Goal: Task Accomplishment & Management: Manage account settings

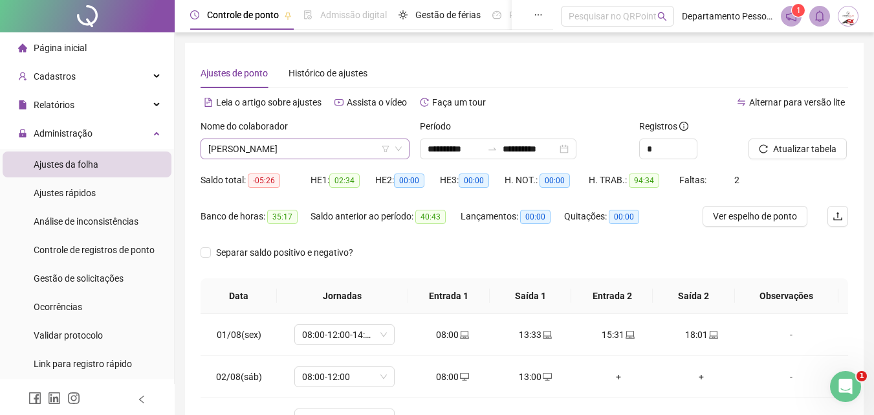
click at [318, 150] on span "[PERSON_NAME]" at bounding box center [304, 148] width 193 height 19
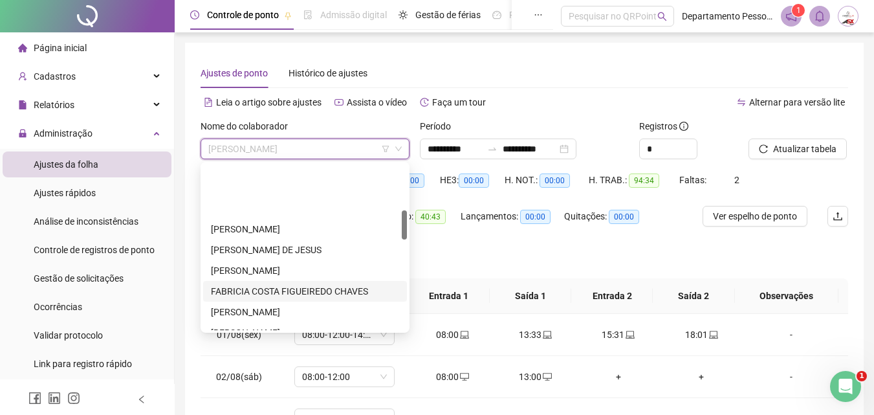
scroll to position [259, 0]
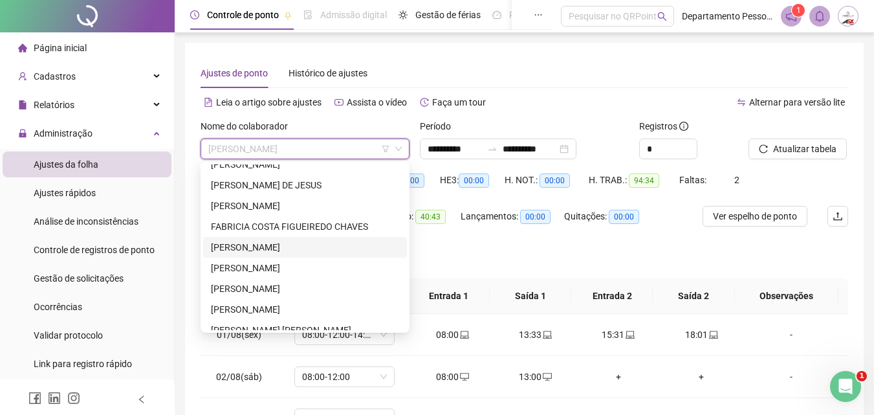
click at [301, 247] on div "[PERSON_NAME]" at bounding box center [305, 247] width 188 height 14
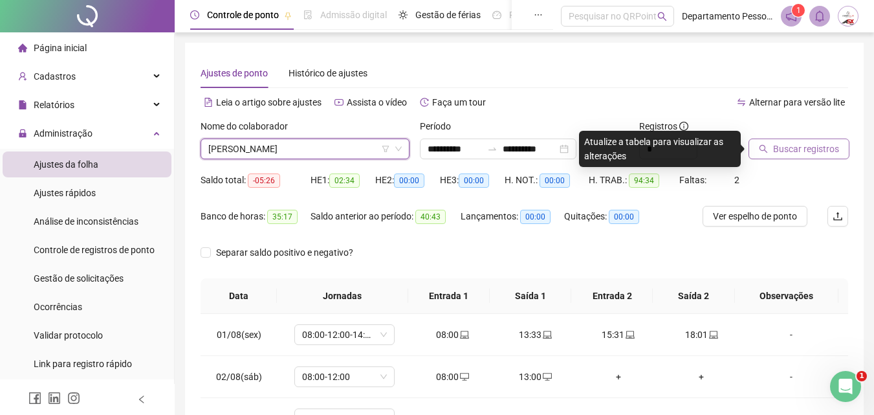
click at [798, 155] on span "Buscar registros" at bounding box center [806, 149] width 66 height 14
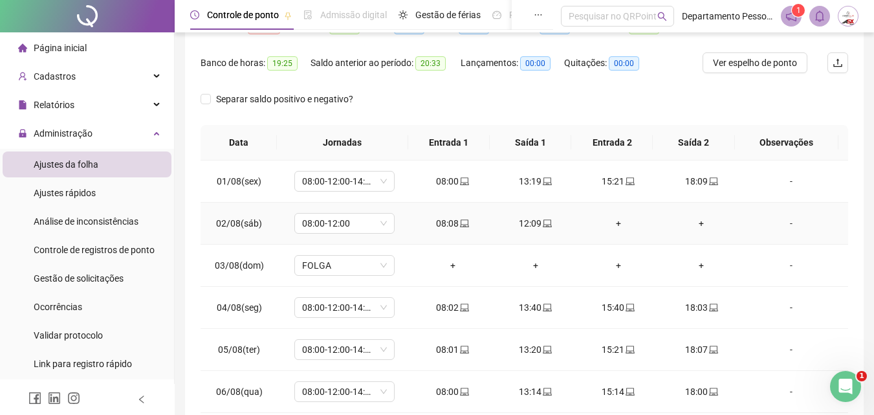
scroll to position [0, 0]
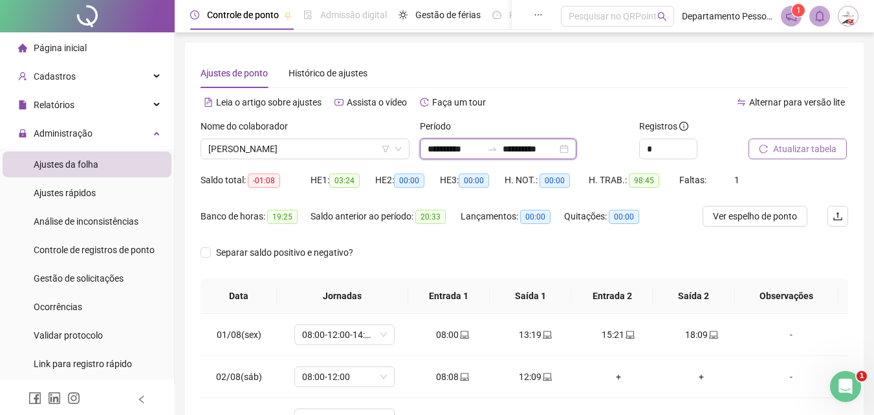
click at [482, 148] on input "**********" at bounding box center [455, 149] width 54 height 14
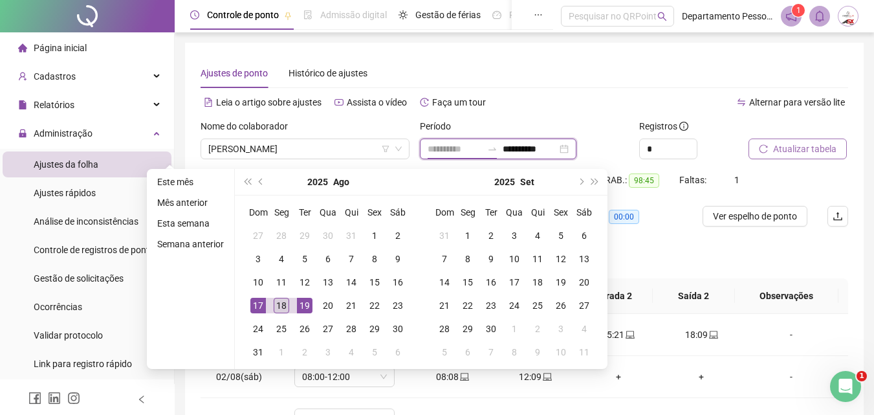
type input "**********"
click at [280, 302] on div "18" at bounding box center [282, 306] width 16 height 16
type input "**********"
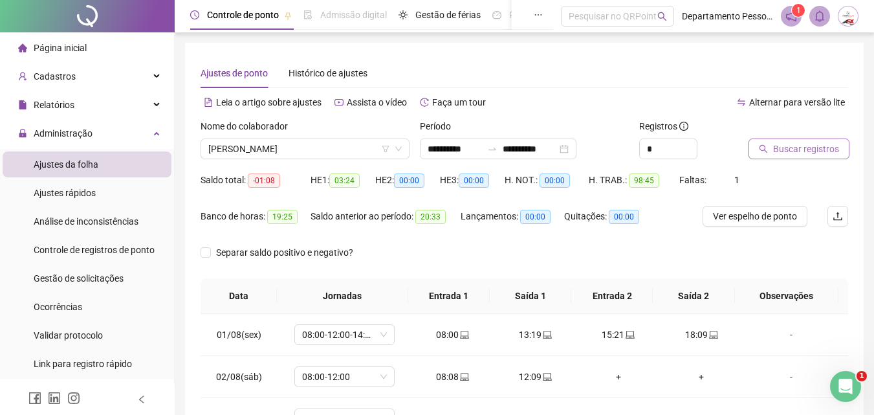
click at [786, 147] on span "Buscar registros" at bounding box center [806, 149] width 66 height 14
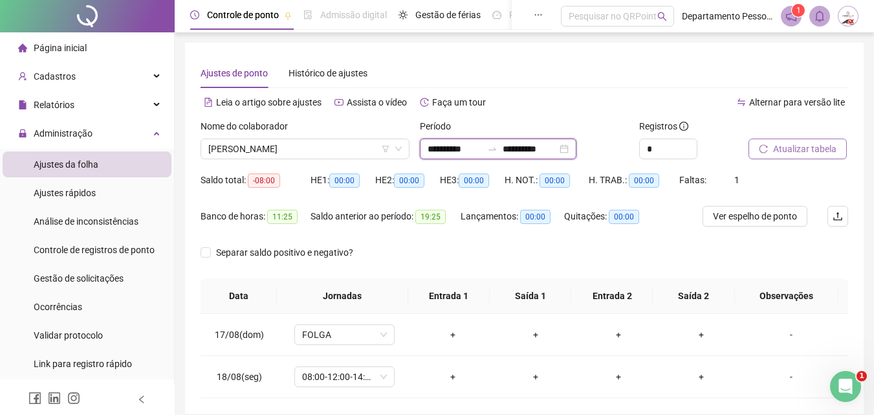
click at [481, 144] on input "**********" at bounding box center [455, 149] width 54 height 14
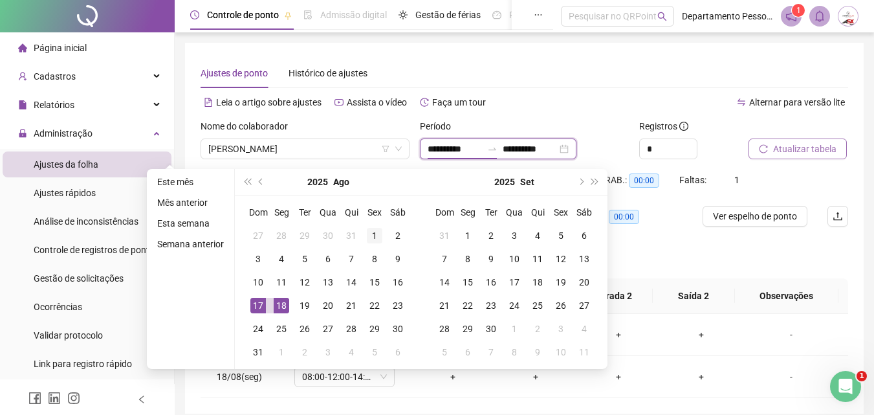
type input "**********"
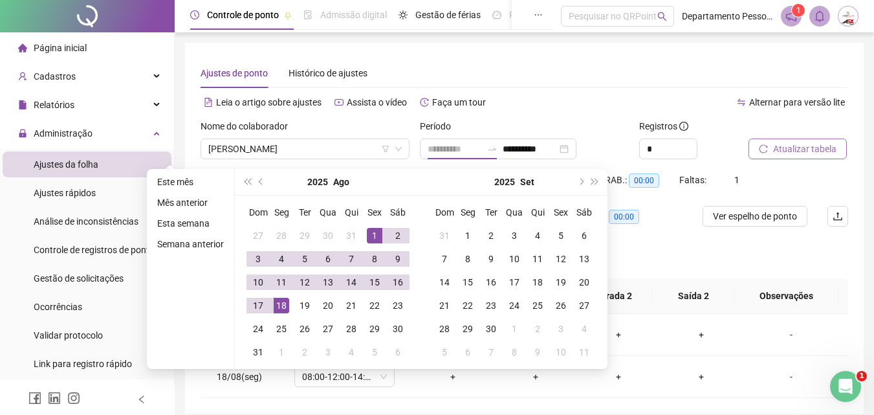
click at [374, 237] on div "1" at bounding box center [375, 236] width 16 height 16
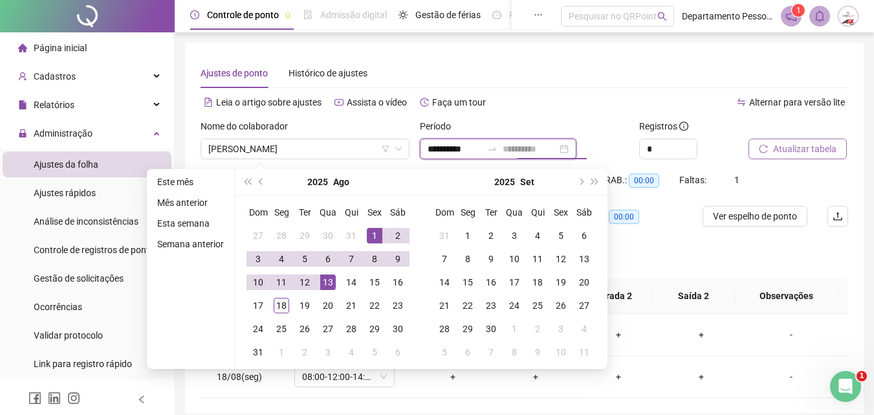
type input "**********"
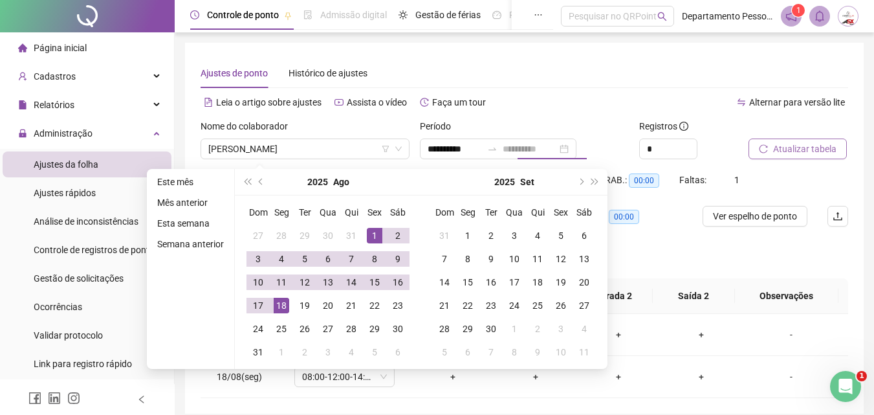
click at [277, 305] on div "18" at bounding box center [282, 306] width 16 height 16
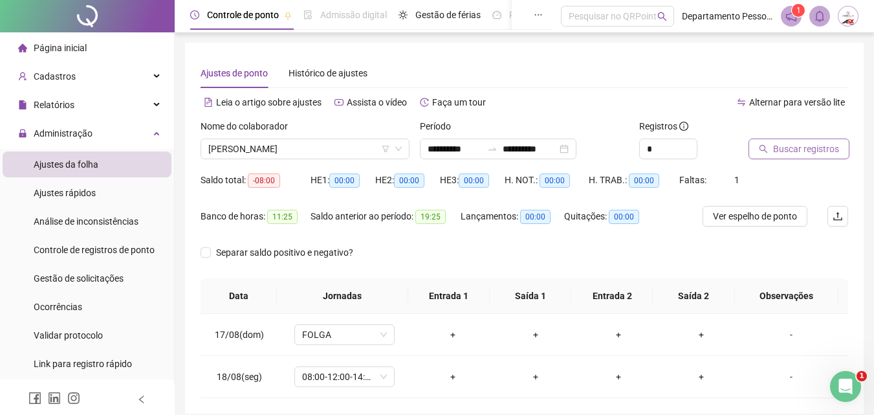
click at [786, 151] on span "Buscar registros" at bounding box center [806, 149] width 66 height 14
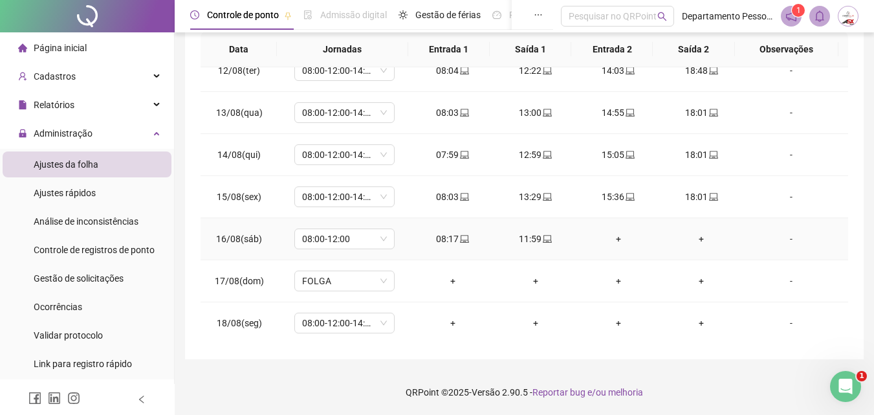
scroll to position [481, 0]
click at [782, 278] on div "-" at bounding box center [791, 280] width 76 height 14
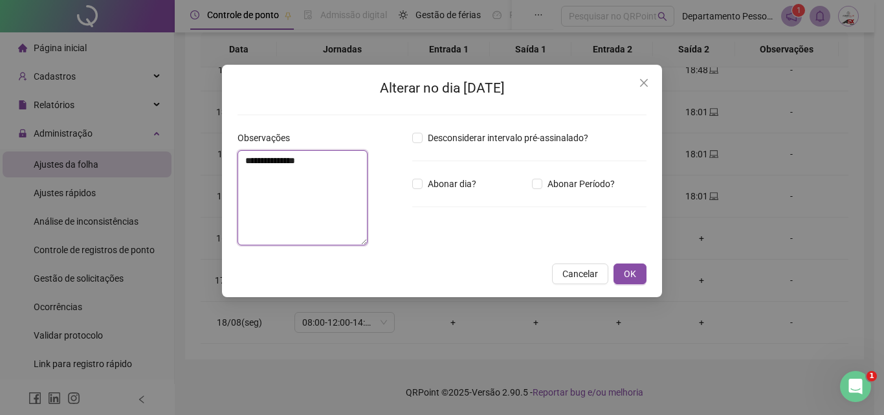
click at [307, 181] on textarea "**********" at bounding box center [302, 197] width 130 height 95
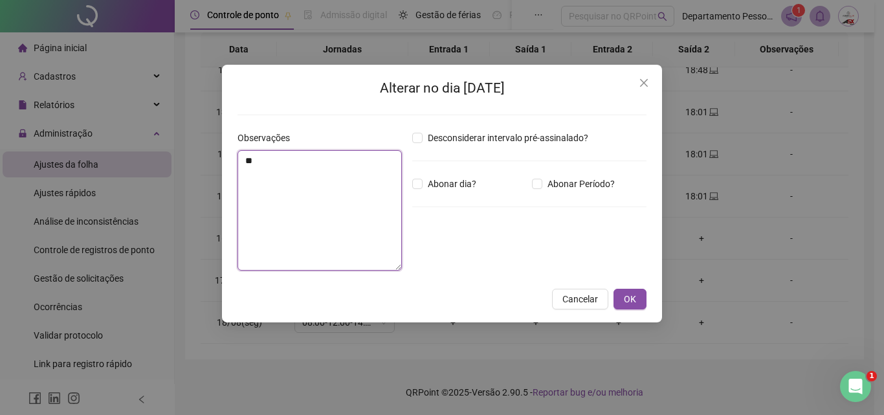
type textarea "*"
type textarea "**********"
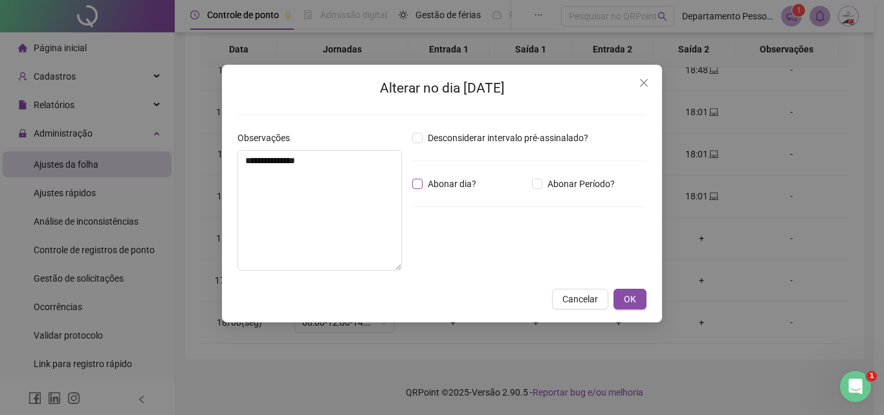
click at [436, 184] on span "Abonar dia?" at bounding box center [451, 184] width 59 height 14
click at [633, 296] on span "OK" at bounding box center [630, 299] width 12 height 14
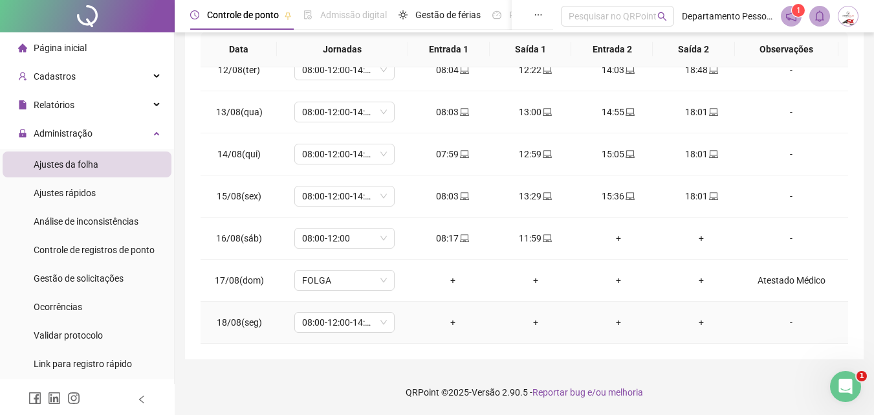
click at [788, 323] on div "-" at bounding box center [791, 322] width 76 height 14
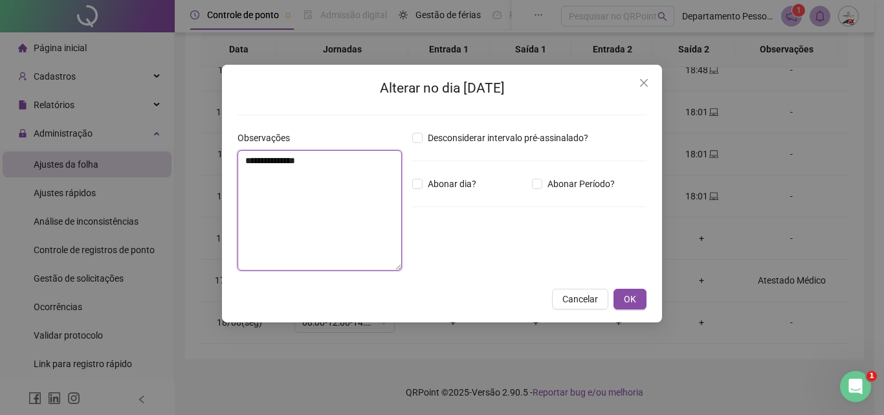
click at [346, 204] on textarea "**********" at bounding box center [319, 210] width 164 height 120
click at [292, 160] on textarea "**********" at bounding box center [319, 210] width 164 height 120
type textarea "**********"
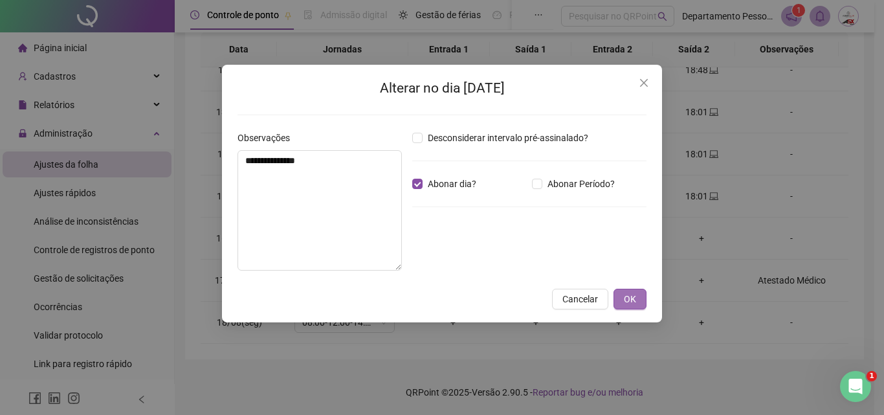
click at [634, 301] on span "OK" at bounding box center [630, 299] width 12 height 14
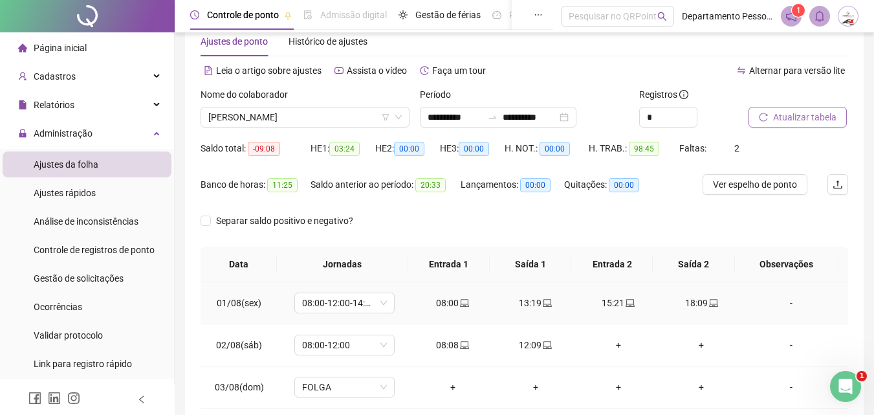
scroll to position [0, 0]
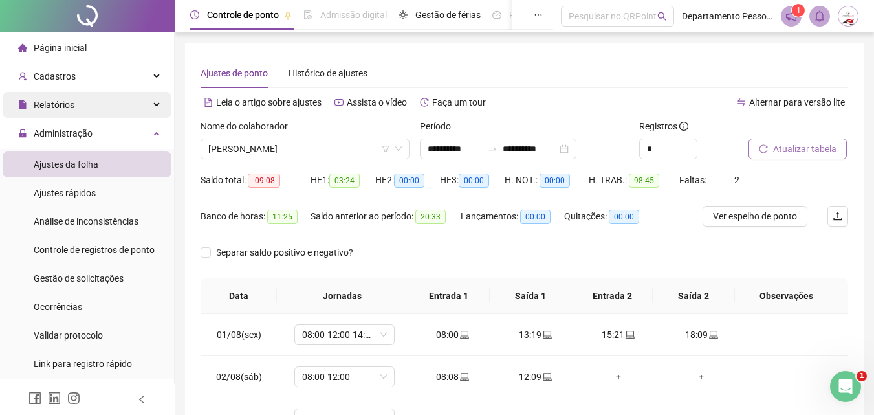
click at [85, 102] on div "Relatórios" at bounding box center [87, 105] width 169 height 26
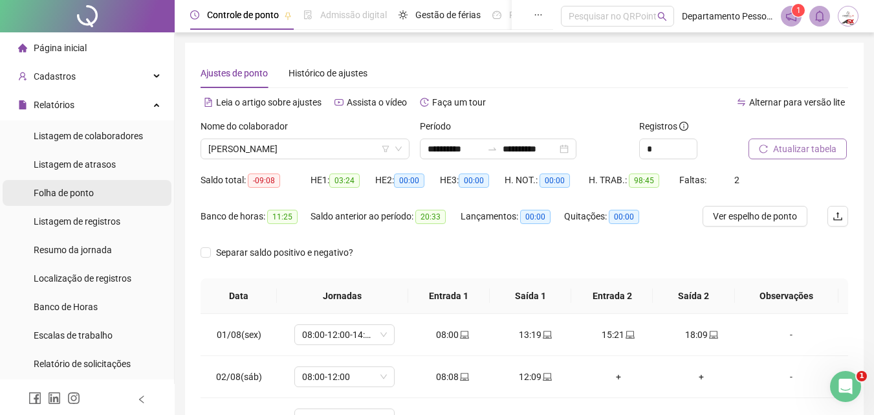
click at [63, 195] on span "Folha de ponto" at bounding box center [64, 193] width 60 height 10
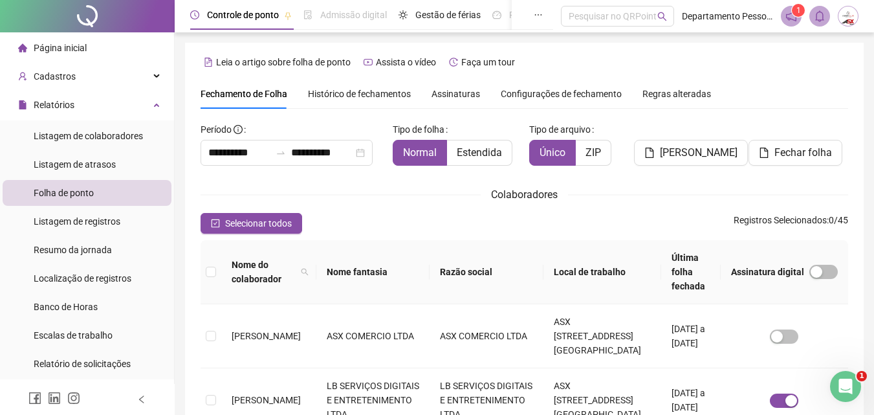
scroll to position [58, 0]
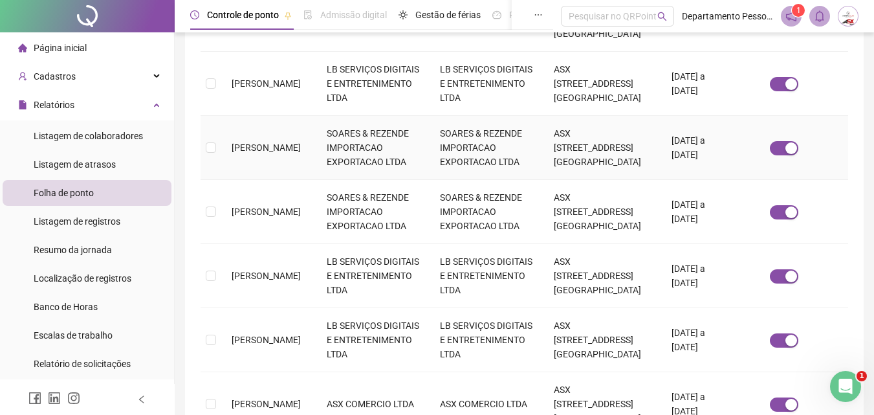
click at [270, 153] on span "[PERSON_NAME]" at bounding box center [266, 147] width 69 height 10
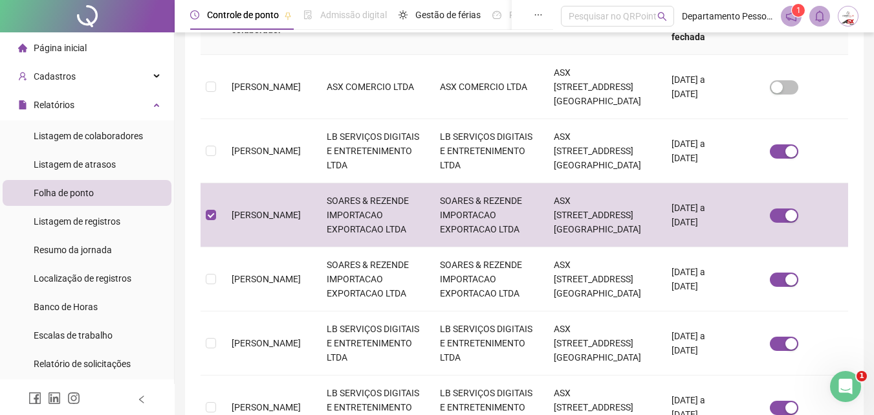
scroll to position [252, 0]
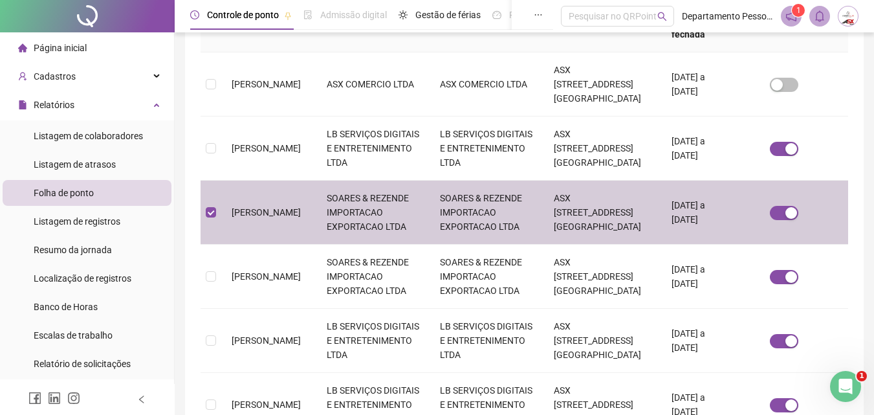
click at [274, 217] on span "[PERSON_NAME]" at bounding box center [266, 212] width 69 height 10
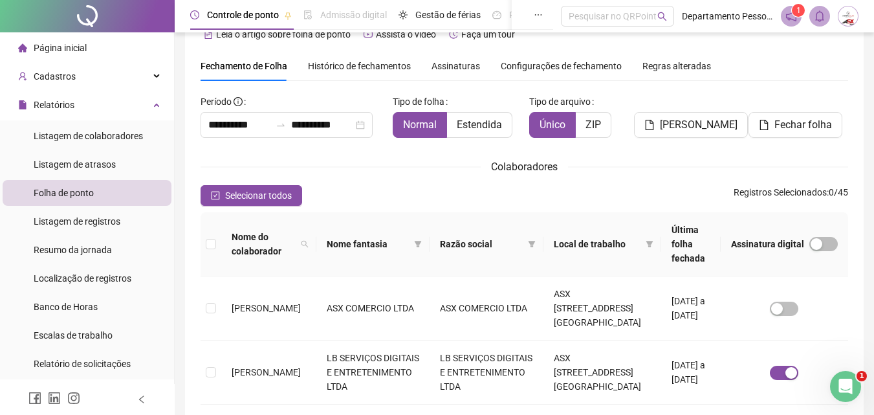
scroll to position [0, 0]
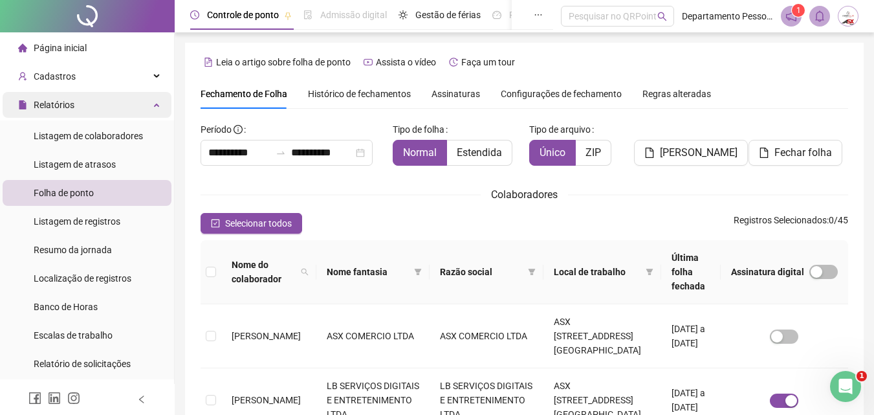
click at [69, 105] on span "Relatórios" at bounding box center [54, 105] width 41 height 10
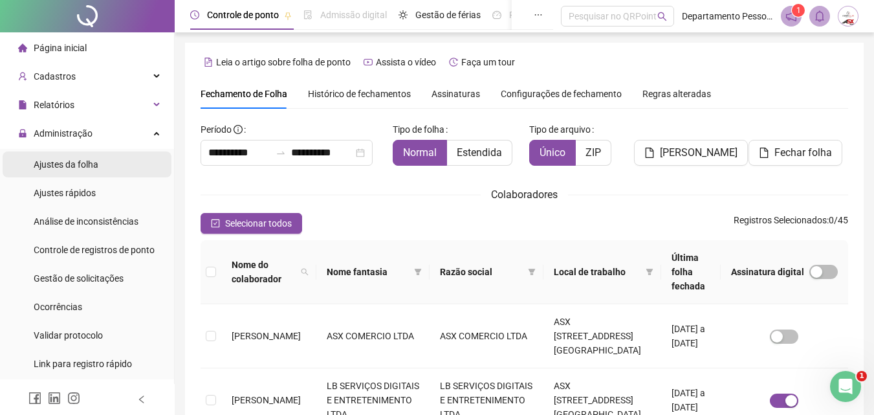
click at [59, 164] on span "Ajustes da folha" at bounding box center [66, 164] width 65 height 10
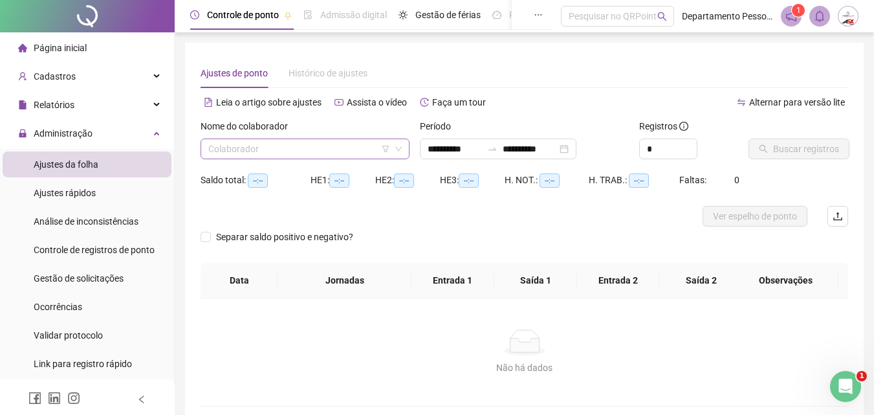
click at [337, 154] on input "search" at bounding box center [299, 148] width 182 height 19
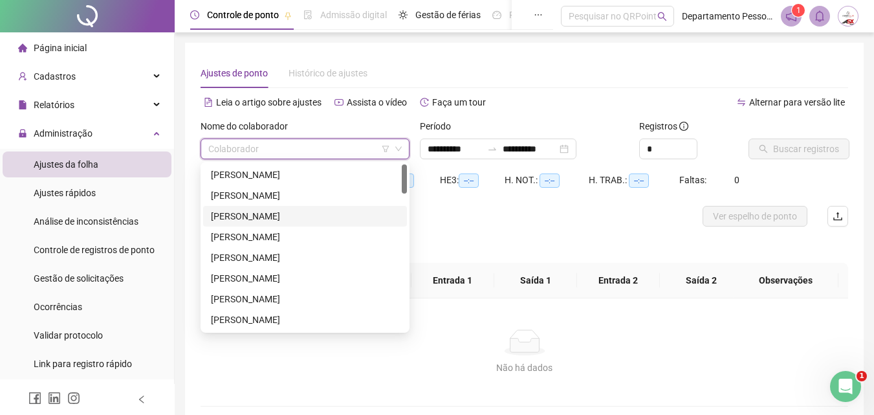
click at [235, 216] on div "[PERSON_NAME]" at bounding box center [305, 216] width 188 height 14
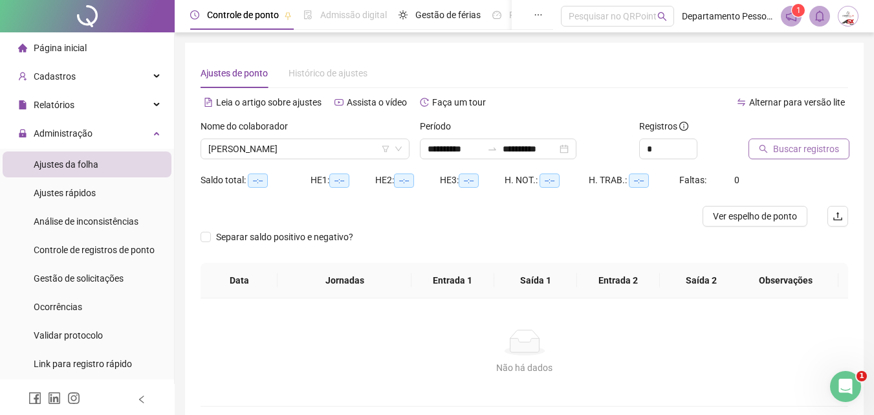
click at [802, 147] on span "Buscar registros" at bounding box center [806, 149] width 66 height 14
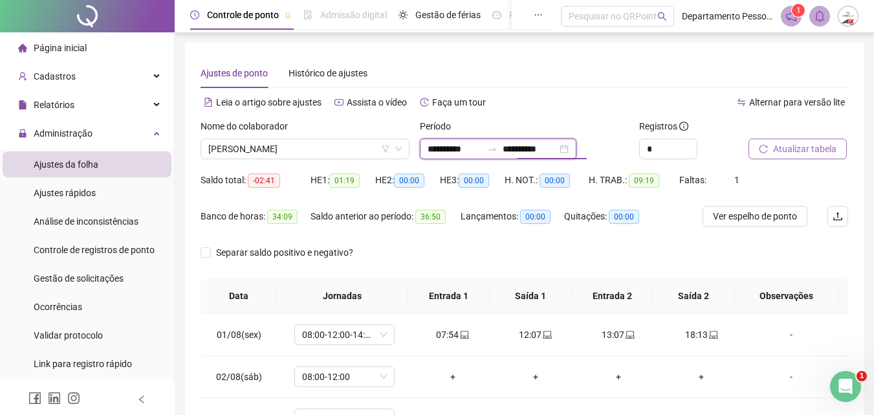
click at [549, 152] on input "**********" at bounding box center [530, 149] width 54 height 14
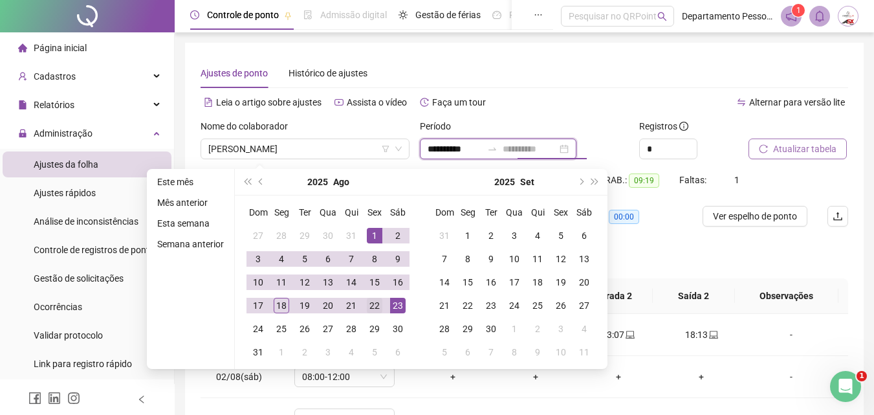
type input "**********"
click at [373, 308] on div "22" at bounding box center [375, 306] width 16 height 16
type input "**********"
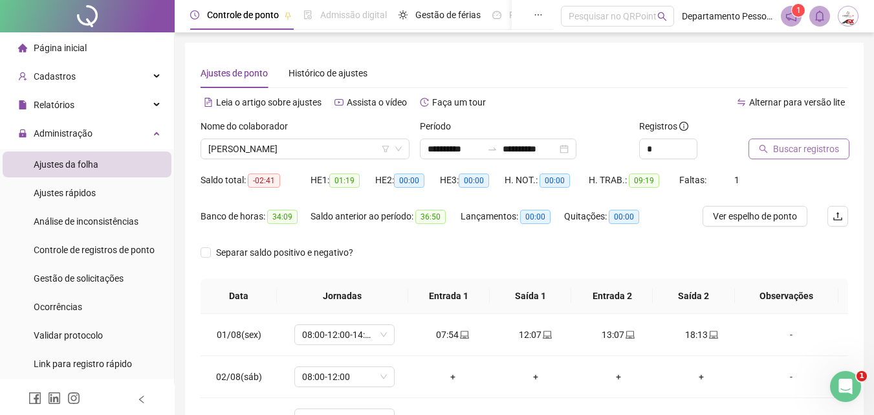
click at [783, 151] on span "Buscar registros" at bounding box center [806, 149] width 66 height 14
click at [89, 140] on span "Administração" at bounding box center [55, 133] width 74 height 26
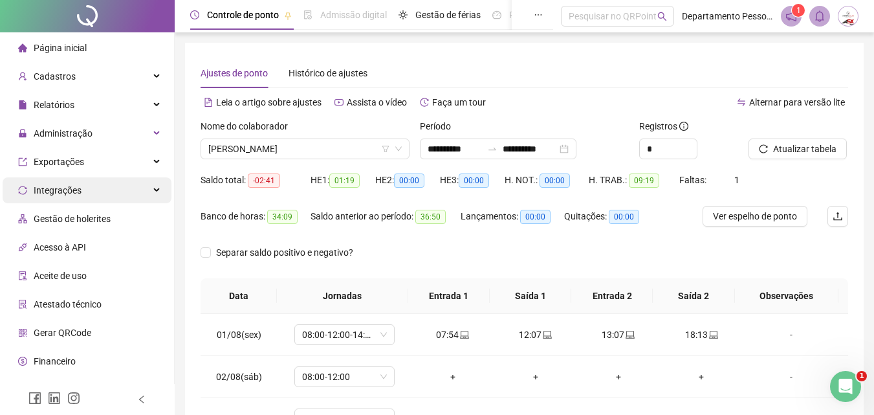
click at [102, 134] on div "Administração" at bounding box center [87, 133] width 169 height 26
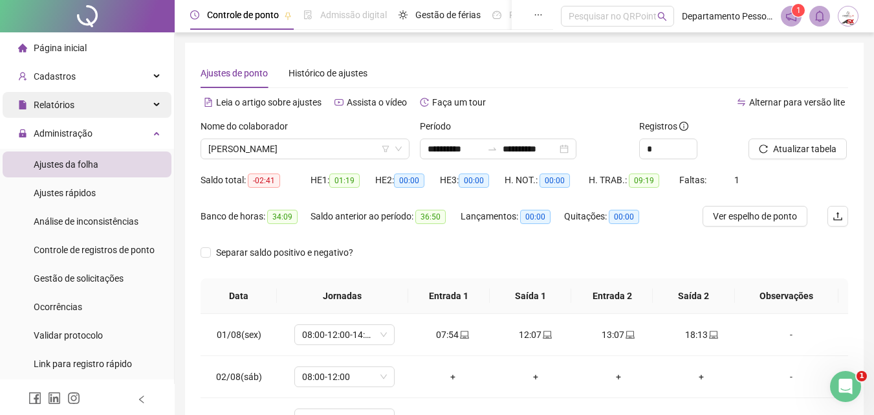
click at [104, 105] on div "Relatórios" at bounding box center [87, 105] width 169 height 26
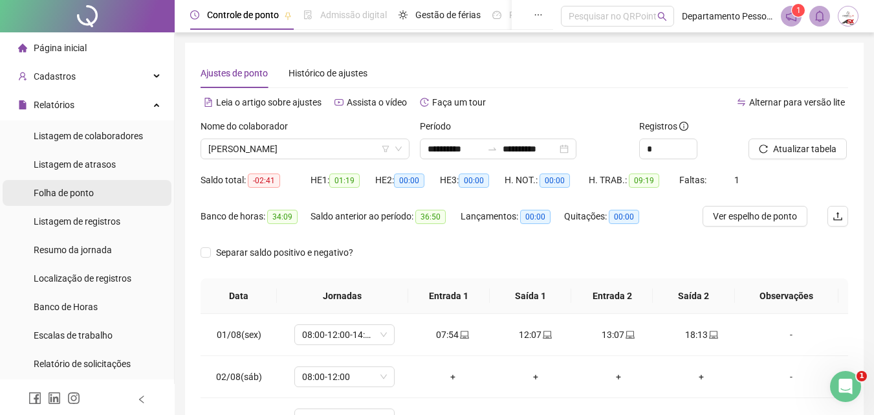
click at [67, 191] on span "Folha de ponto" at bounding box center [64, 193] width 60 height 10
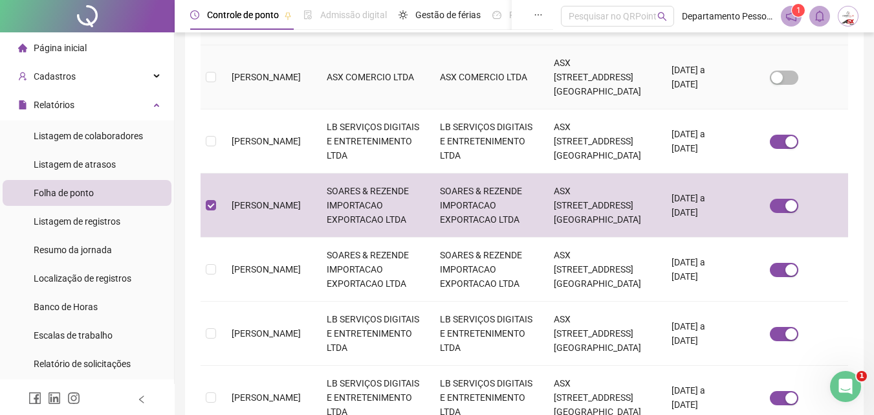
scroll to position [316, 0]
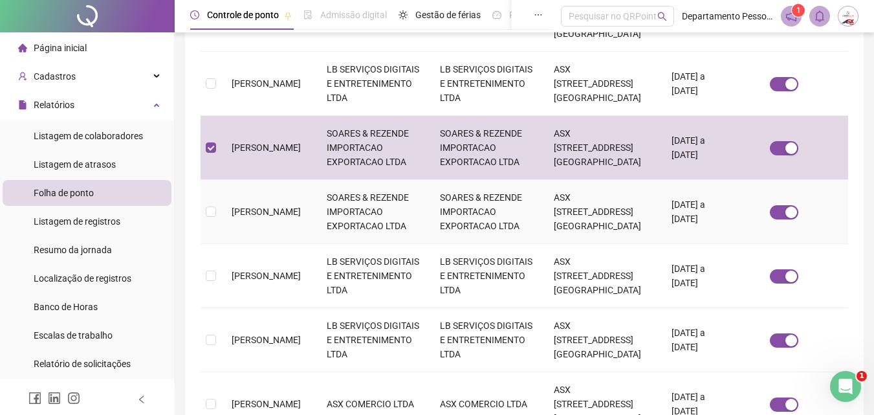
click at [290, 217] on span "[PERSON_NAME]" at bounding box center [266, 211] width 69 height 10
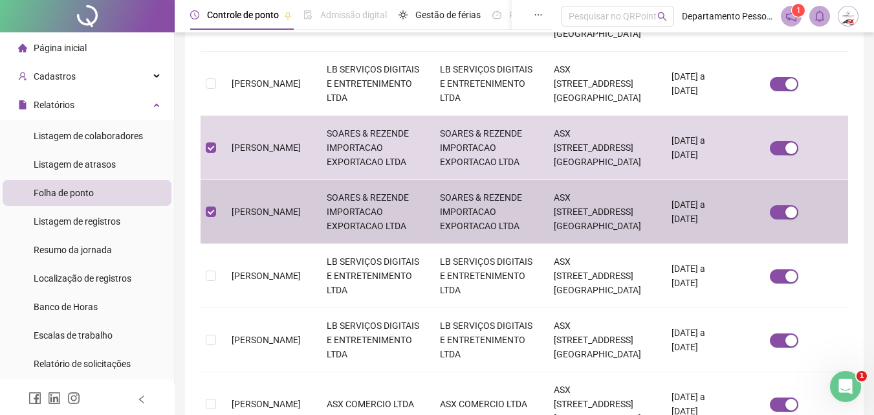
click at [428, 244] on td "SOARES & REZENDE IMPORTACAO EXPORTACAO LTDA" at bounding box center [372, 212] width 113 height 64
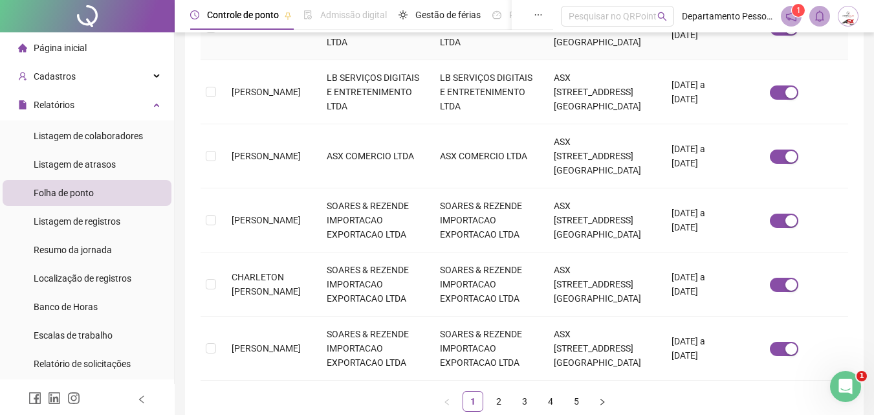
scroll to position [575, 0]
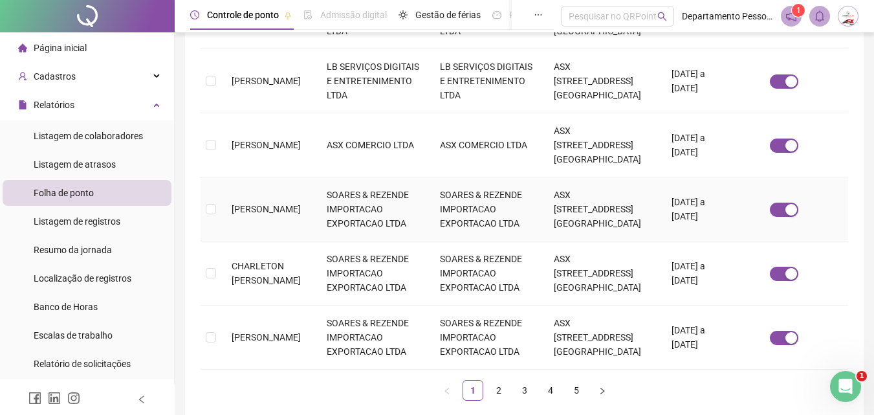
click at [261, 214] on span "[PERSON_NAME]" at bounding box center [266, 209] width 69 height 10
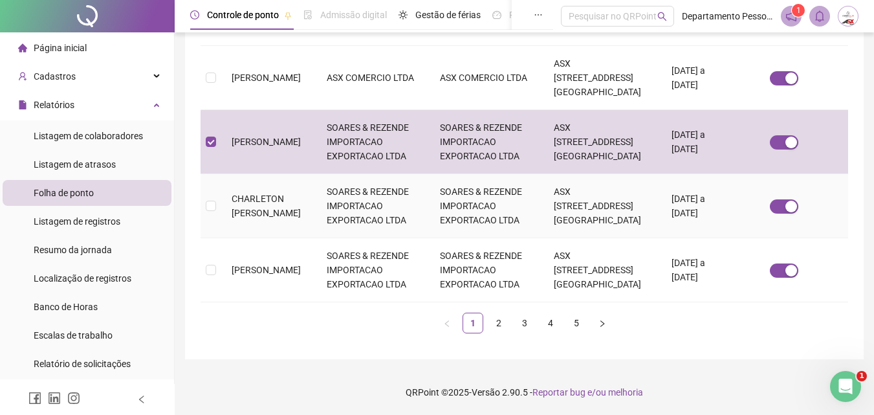
scroll to position [770, 0]
click at [498, 320] on link "2" at bounding box center [498, 322] width 19 height 19
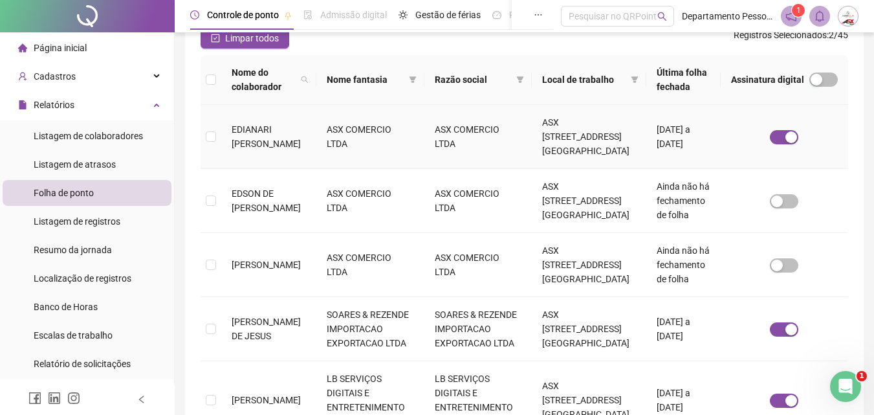
scroll to position [187, 0]
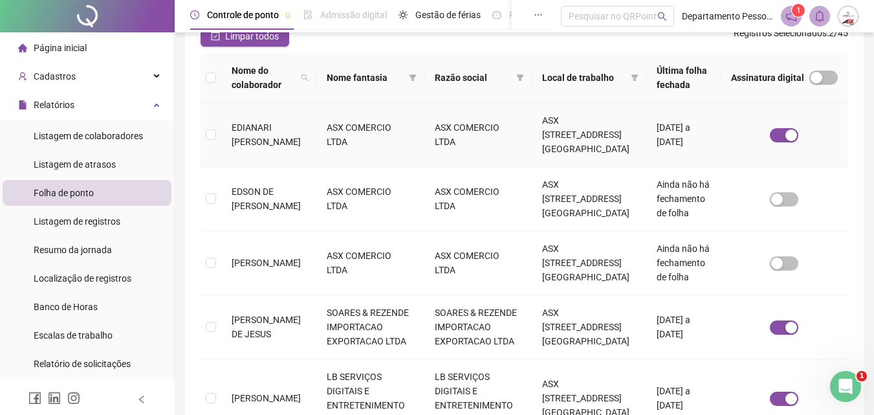
click at [338, 144] on td "ASX COMERCIO LTDA" at bounding box center [369, 135] width 107 height 64
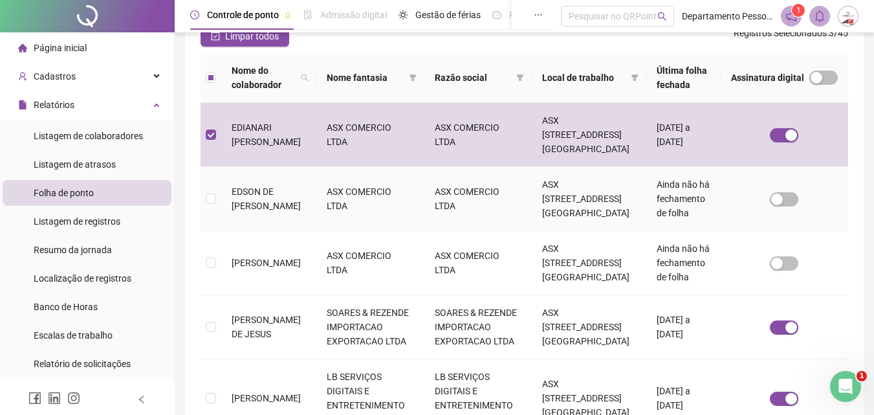
click at [304, 213] on td "EDSON DE [PERSON_NAME]" at bounding box center [268, 199] width 95 height 64
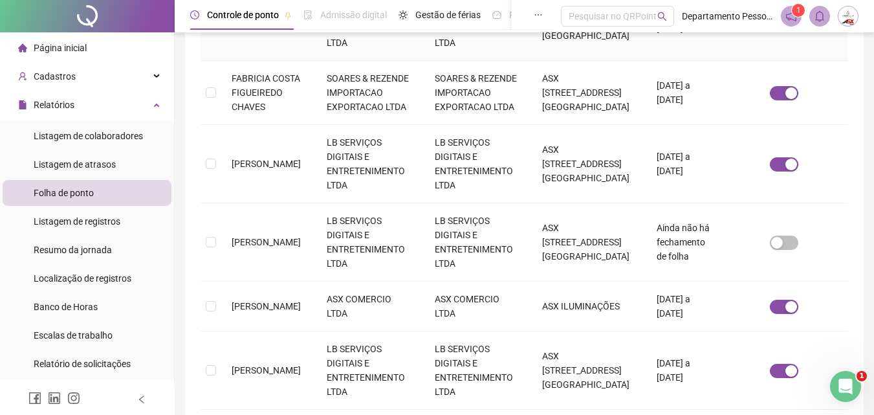
scroll to position [575, 0]
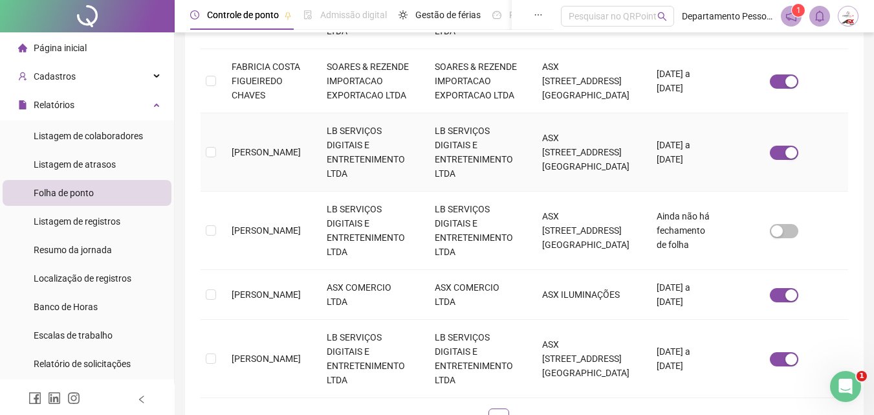
click at [304, 191] on td "[PERSON_NAME]" at bounding box center [268, 152] width 95 height 78
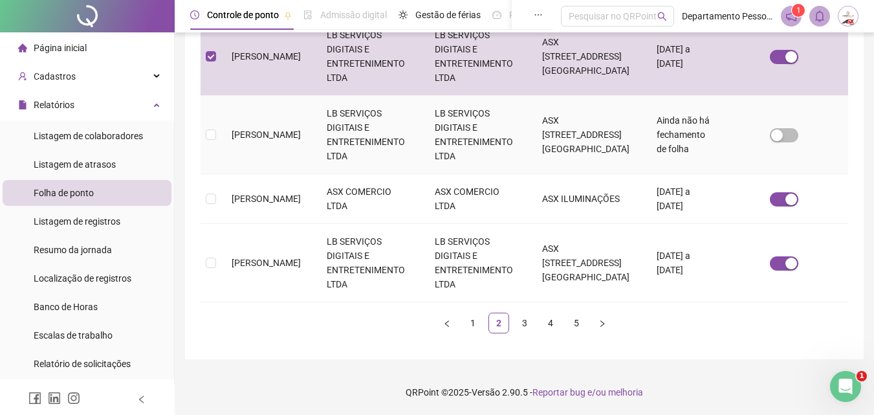
click at [292, 132] on td "[PERSON_NAME]" at bounding box center [268, 135] width 95 height 78
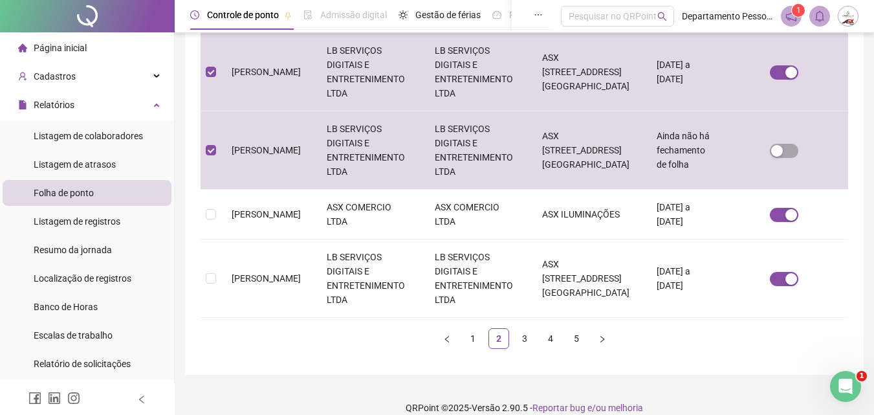
scroll to position [742, 0]
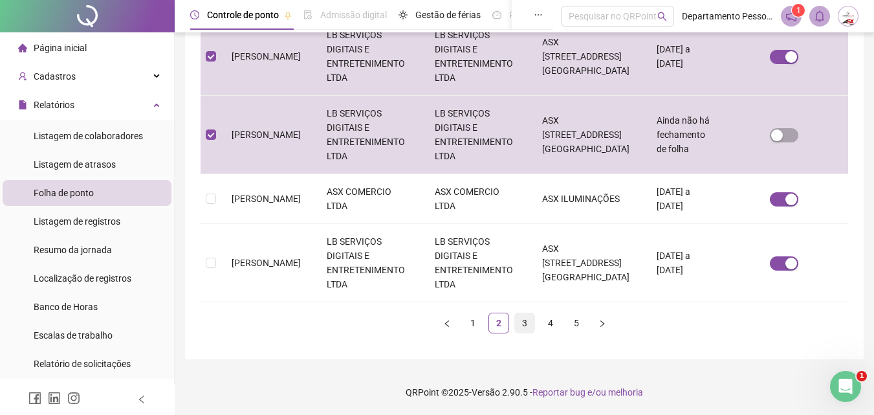
click at [525, 329] on link "3" at bounding box center [524, 322] width 19 height 19
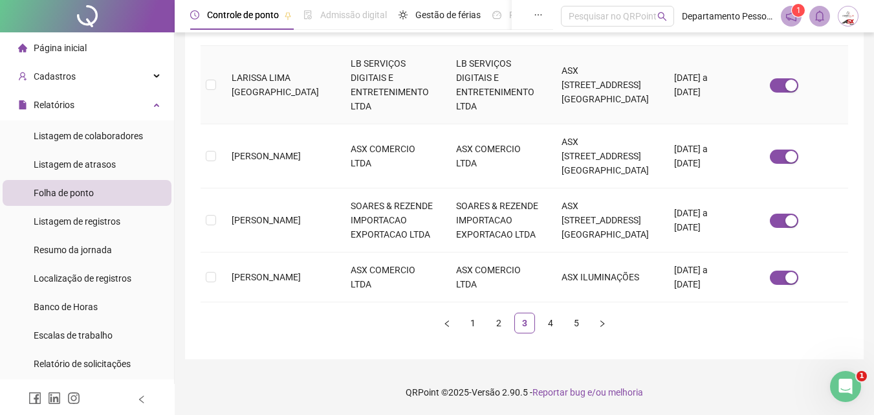
scroll to position [756, 0]
click at [285, 272] on span "[PERSON_NAME]" at bounding box center [266, 277] width 69 height 10
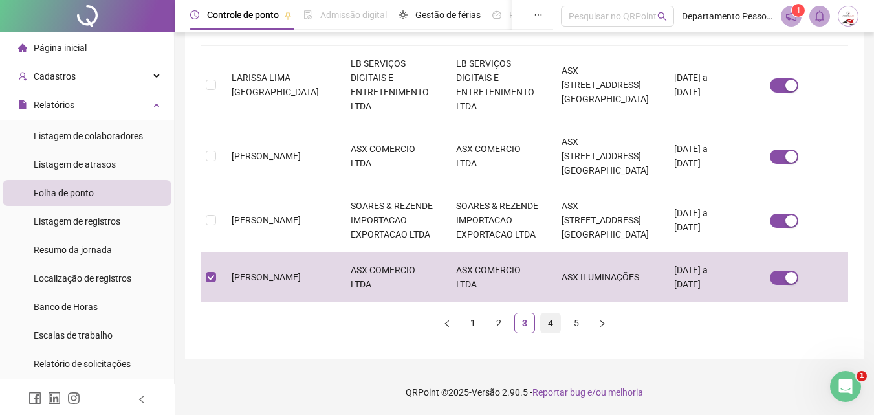
click at [541, 332] on link "4" at bounding box center [550, 322] width 19 height 19
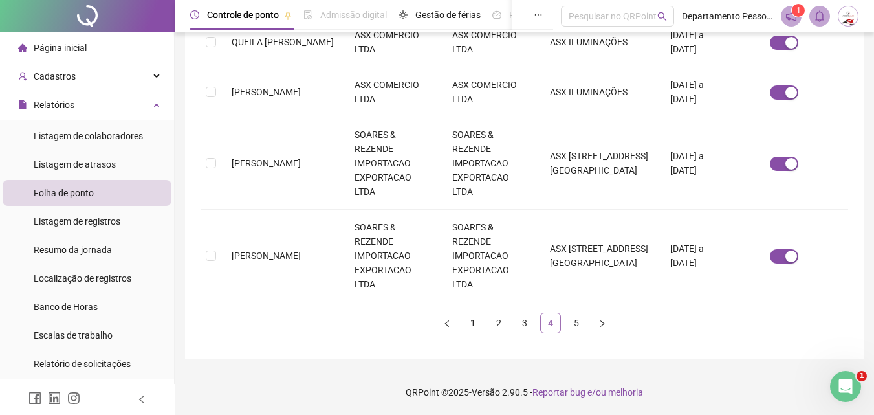
scroll to position [58, 0]
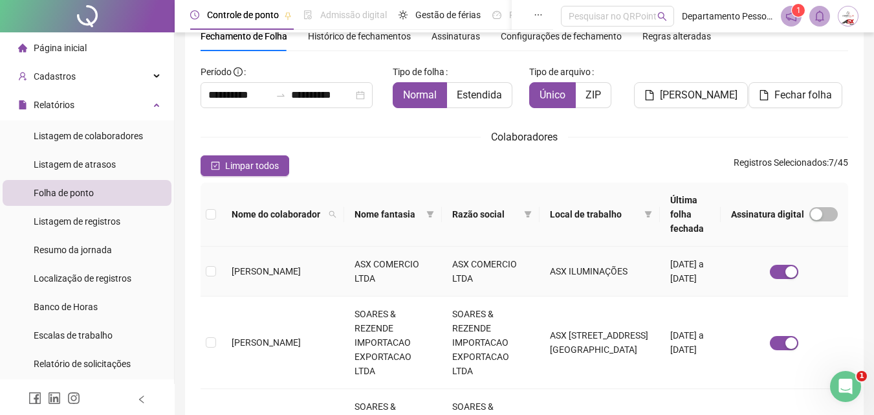
click at [271, 266] on span "[PERSON_NAME]" at bounding box center [266, 271] width 69 height 10
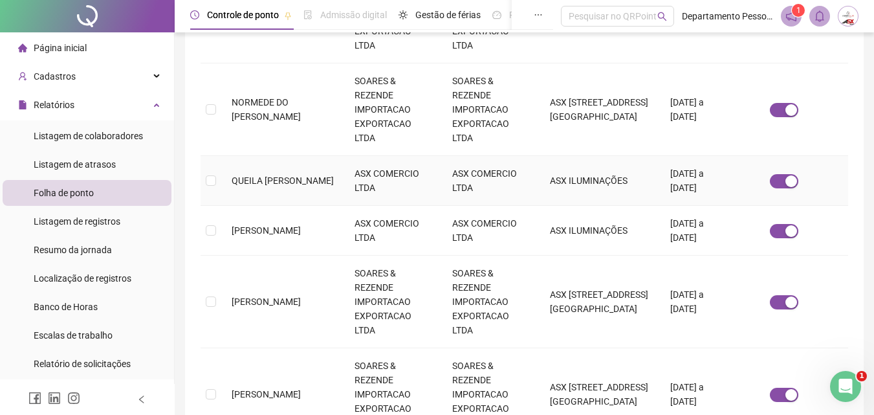
scroll to position [640, 0]
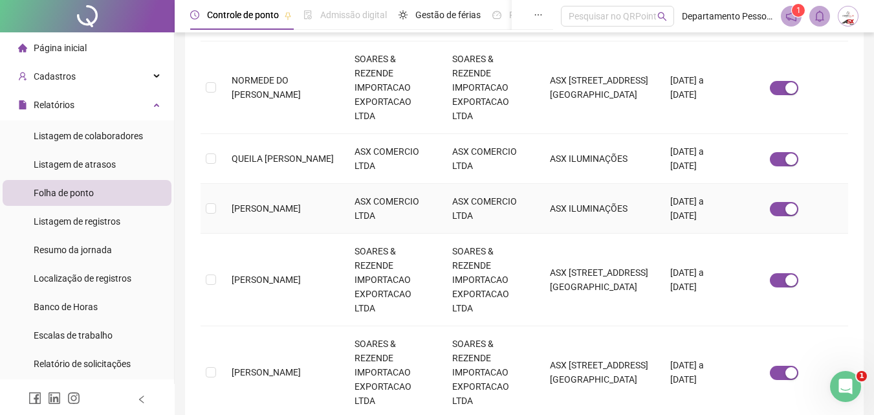
click at [300, 184] on td "[PERSON_NAME]" at bounding box center [282, 209] width 123 height 50
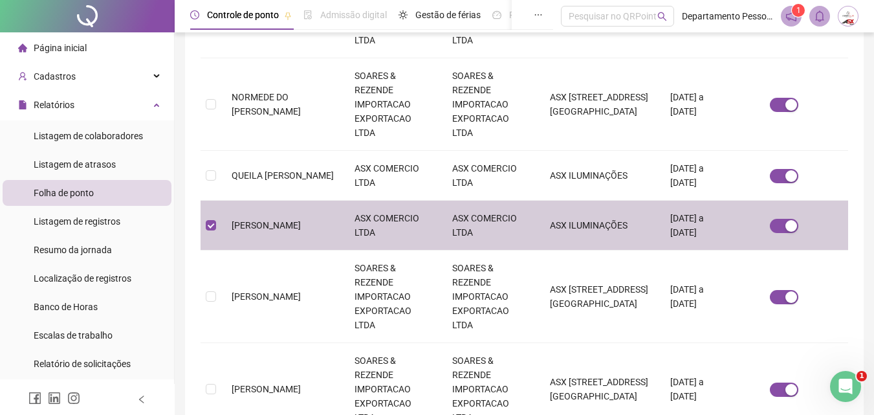
scroll to position [685, 0]
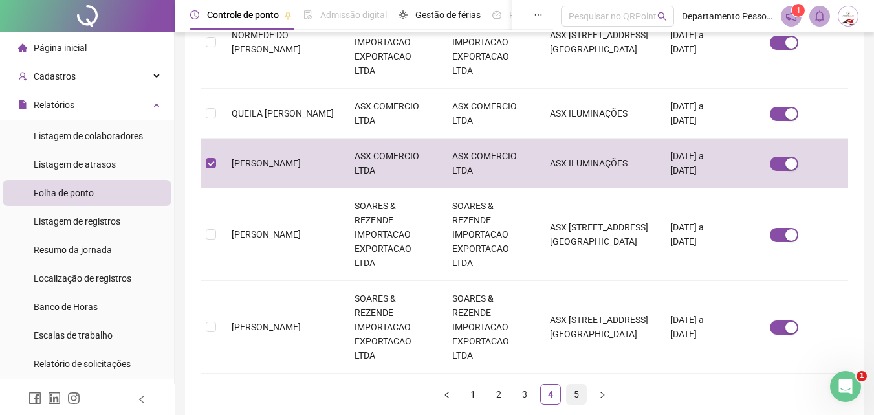
click at [573, 384] on link "5" at bounding box center [576, 393] width 19 height 19
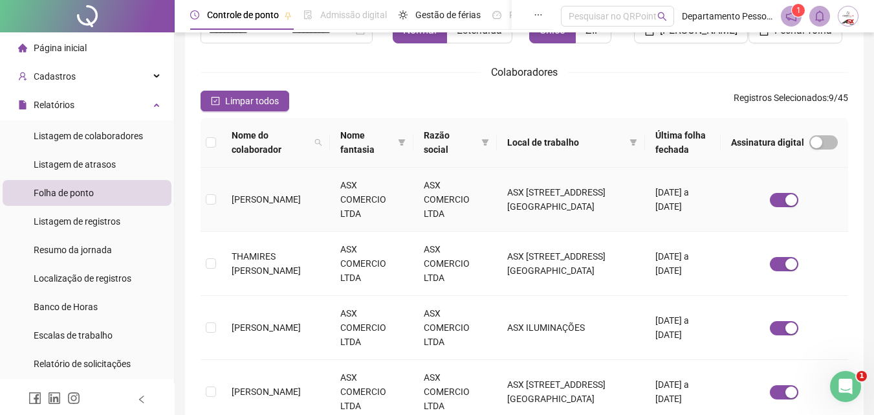
scroll to position [187, 0]
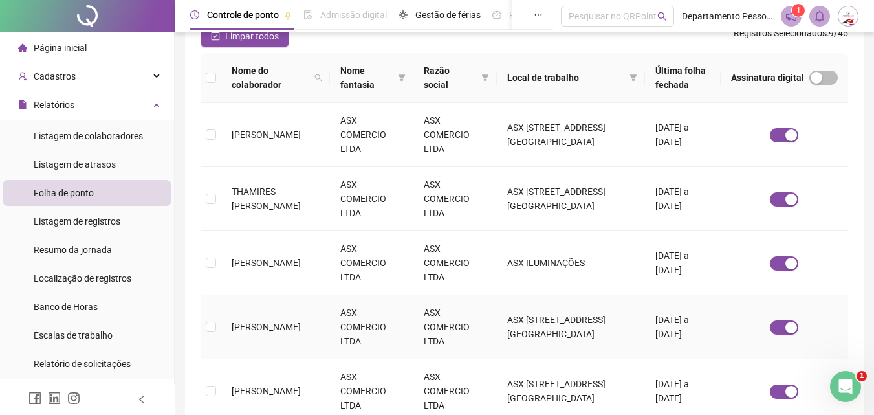
click at [277, 332] on span "[PERSON_NAME]" at bounding box center [266, 327] width 69 height 10
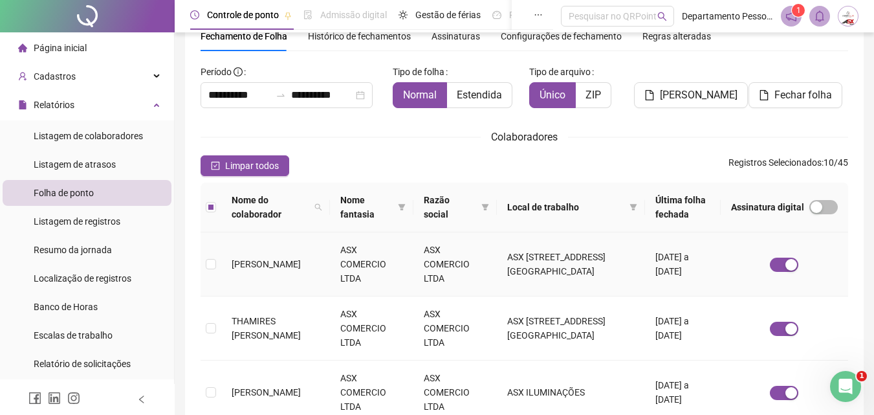
scroll to position [308, 0]
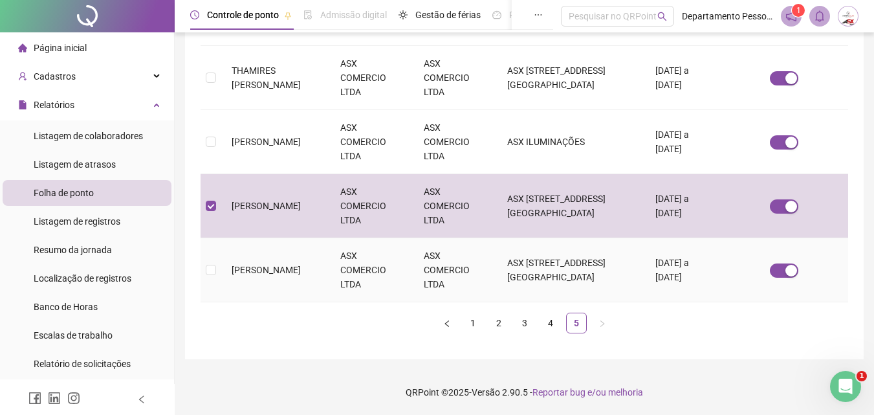
click at [289, 268] on span "[PERSON_NAME]" at bounding box center [266, 270] width 69 height 10
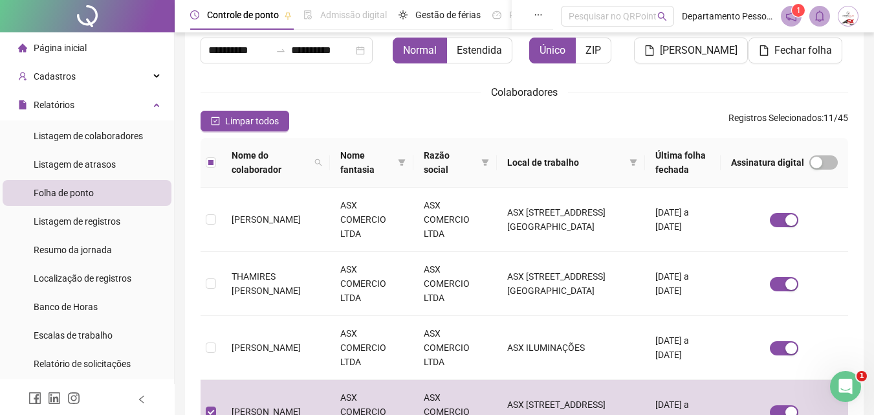
scroll to position [0, 0]
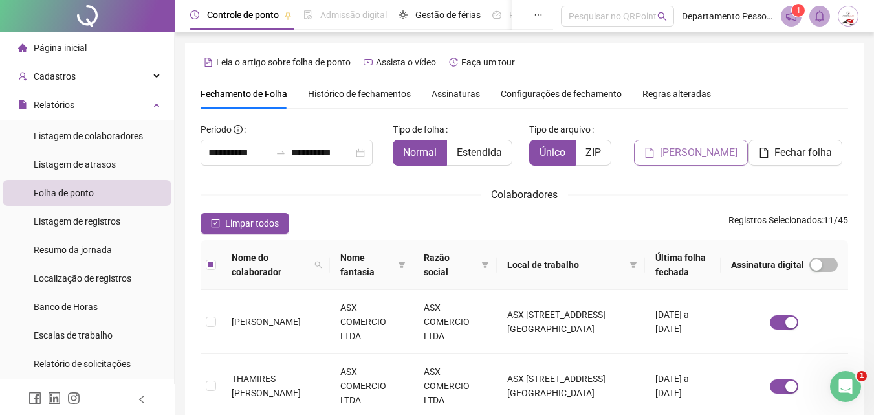
click at [691, 155] on span "[PERSON_NAME]" at bounding box center [699, 153] width 78 height 16
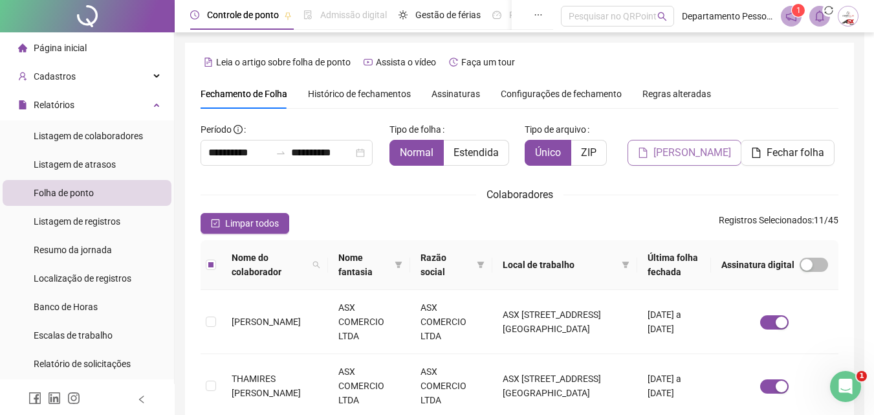
scroll to position [58, 0]
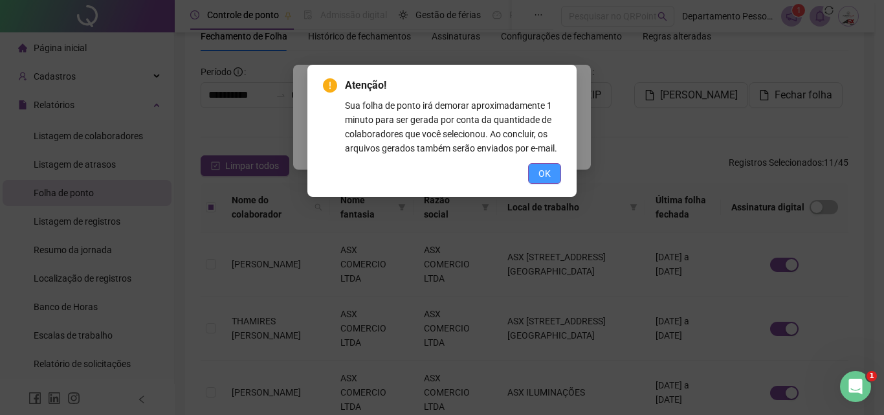
click at [543, 172] on span "OK" at bounding box center [544, 173] width 12 height 14
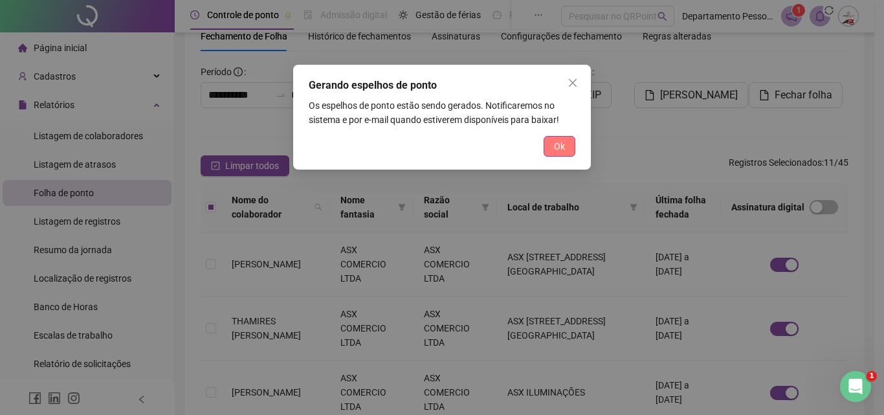
click at [567, 146] on button "Ok" at bounding box center [559, 146] width 32 height 21
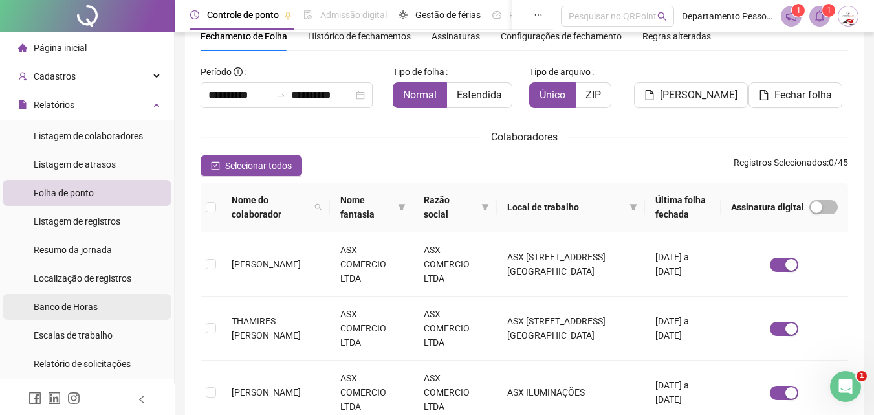
click at [63, 299] on div "Banco de Horas" at bounding box center [66, 307] width 64 height 26
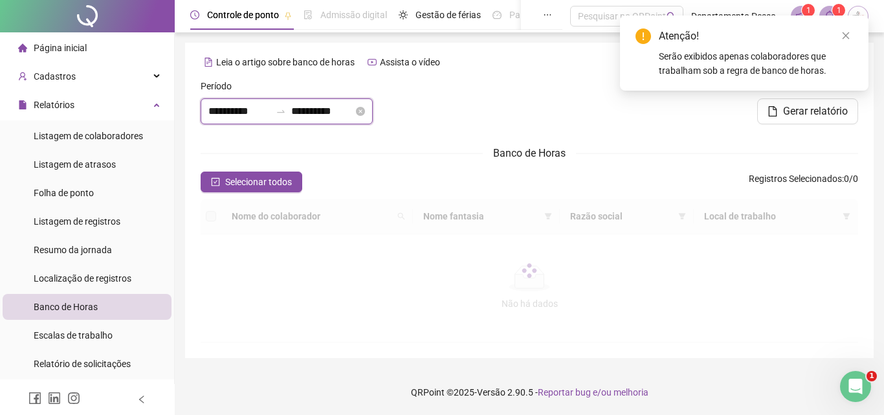
click at [353, 104] on input "**********" at bounding box center [322, 112] width 62 height 16
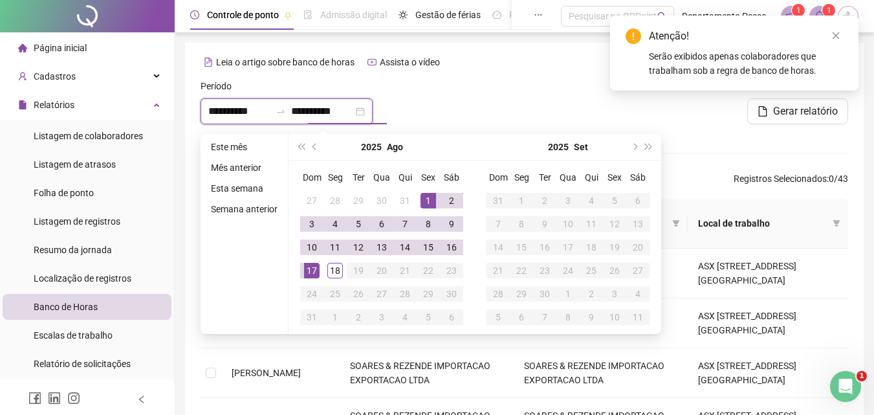
type input "**********"
click at [310, 268] on div "17" at bounding box center [312, 271] width 16 height 16
type input "**********"
click at [478, 107] on div at bounding box center [524, 107] width 219 height 56
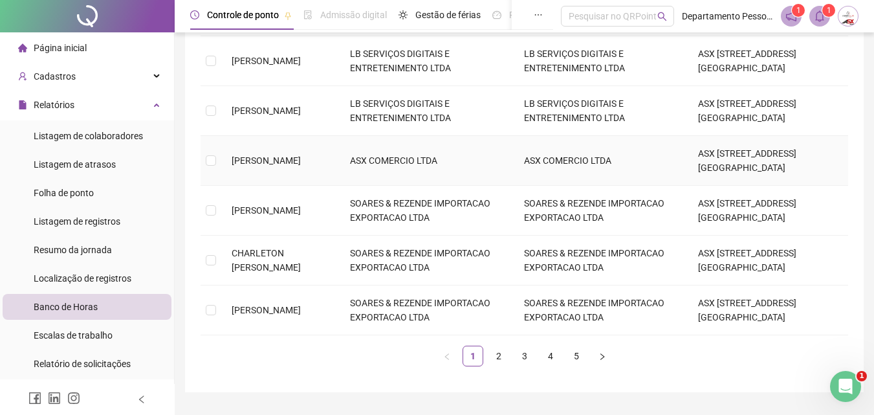
scroll to position [430, 0]
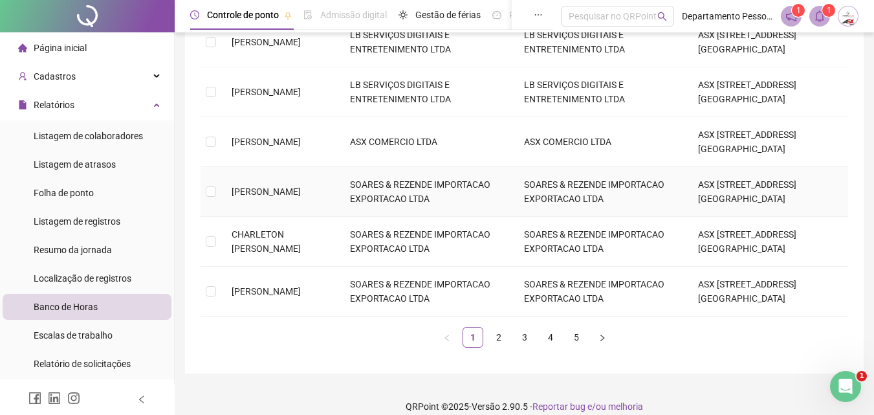
click at [224, 179] on td "[PERSON_NAME]" at bounding box center [280, 192] width 118 height 50
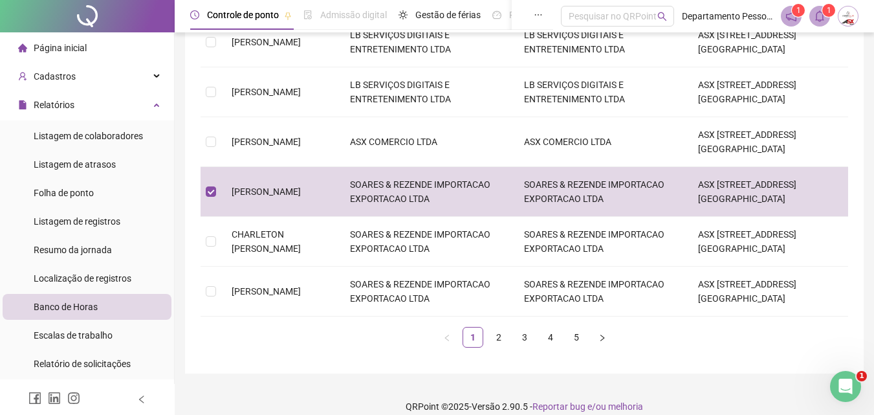
click at [485, 327] on ul "1 2 3 4 5" at bounding box center [525, 337] width 648 height 21
click at [499, 327] on link "2" at bounding box center [498, 336] width 19 height 19
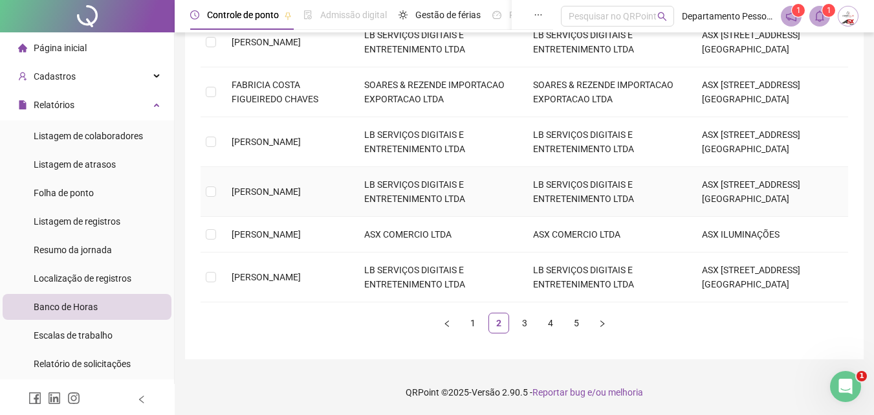
click at [252, 197] on span "[PERSON_NAME]" at bounding box center [266, 191] width 69 height 10
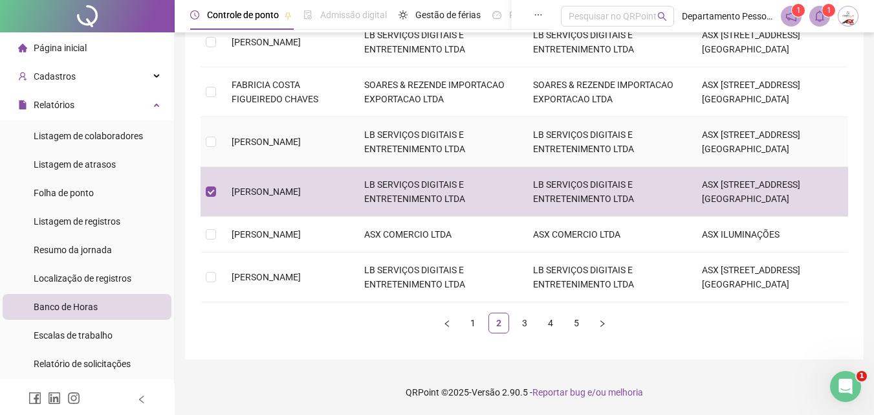
click at [265, 146] on span "[PERSON_NAME]" at bounding box center [266, 141] width 69 height 10
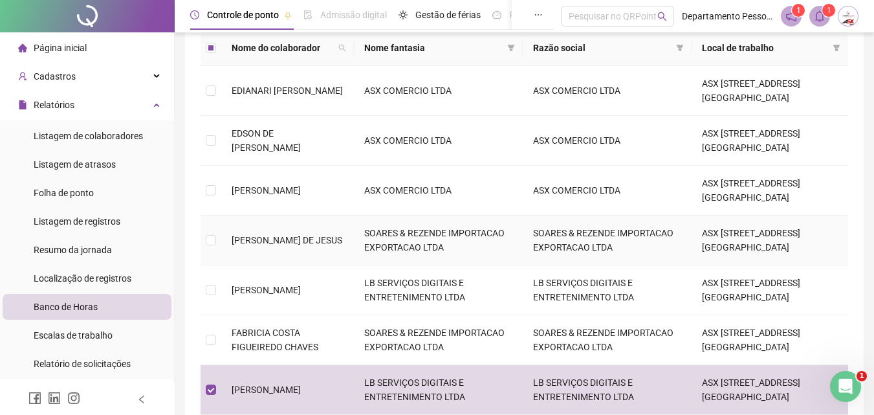
scroll to position [157, 0]
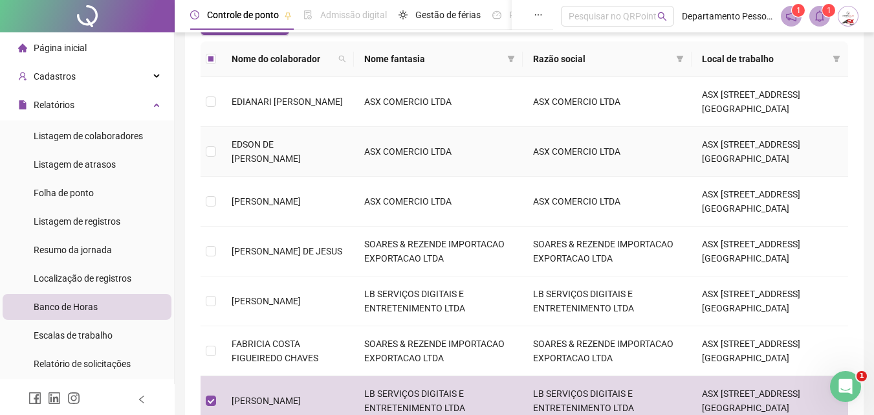
click at [252, 150] on span "EDSON DE [PERSON_NAME]" at bounding box center [266, 151] width 69 height 25
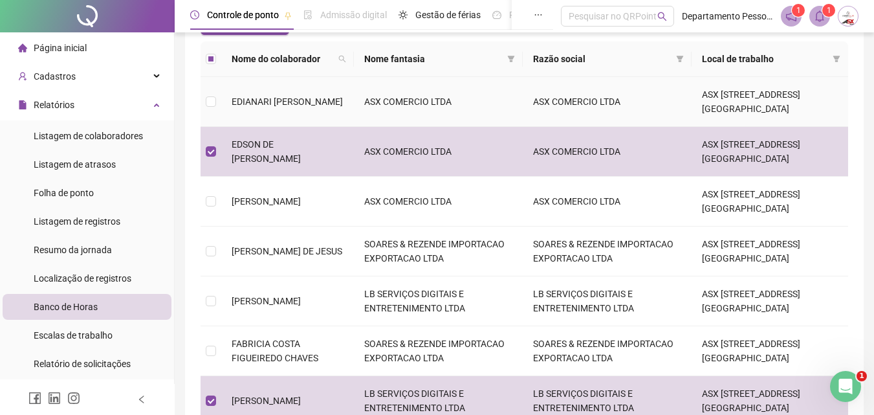
scroll to position [93, 0]
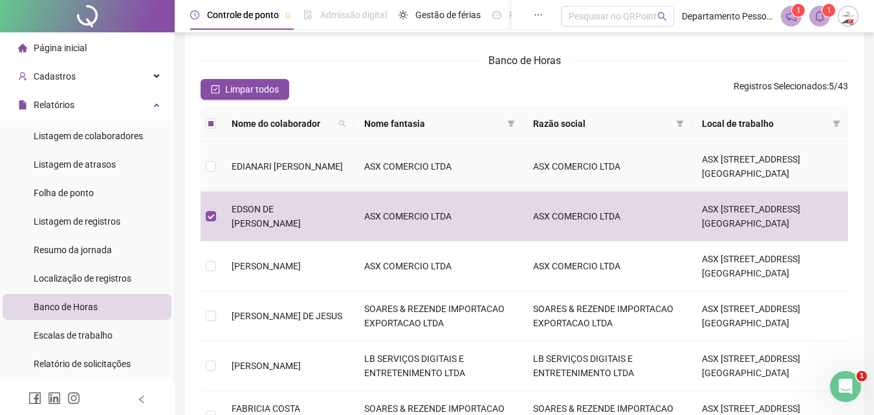
click at [253, 164] on span "EDIANARI [PERSON_NAME]" at bounding box center [287, 166] width 111 height 10
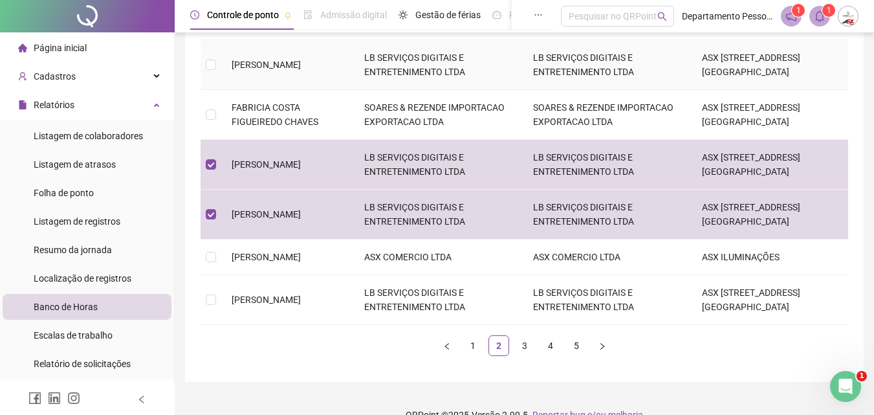
scroll to position [416, 0]
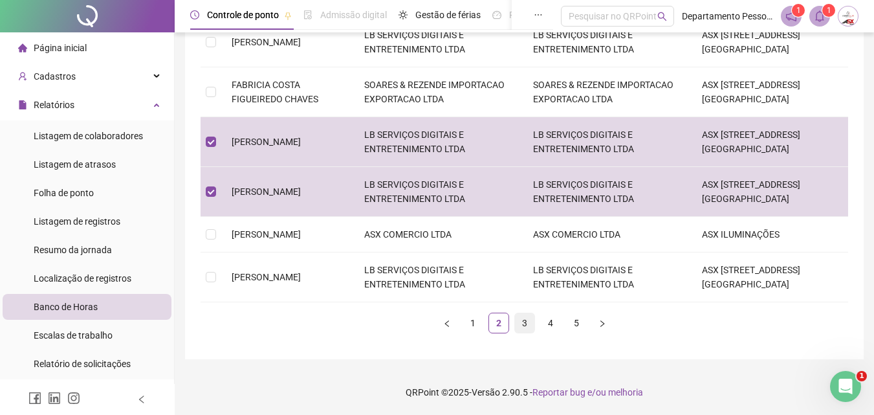
click at [523, 320] on link "3" at bounding box center [524, 322] width 19 height 19
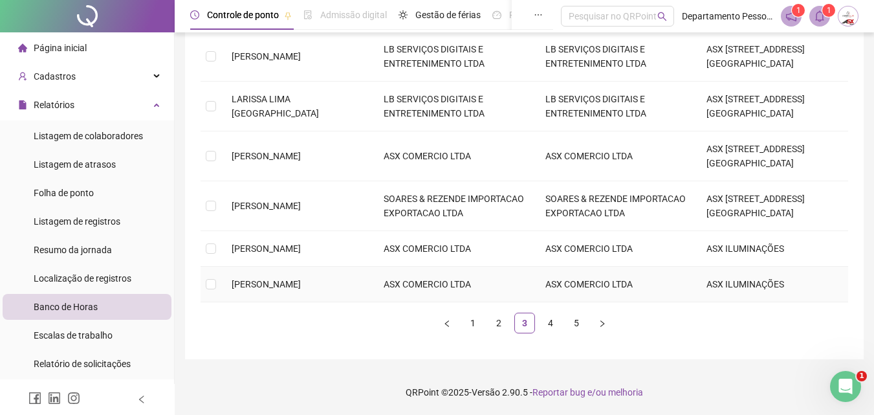
click at [260, 289] on span "[PERSON_NAME]" at bounding box center [266, 284] width 69 height 10
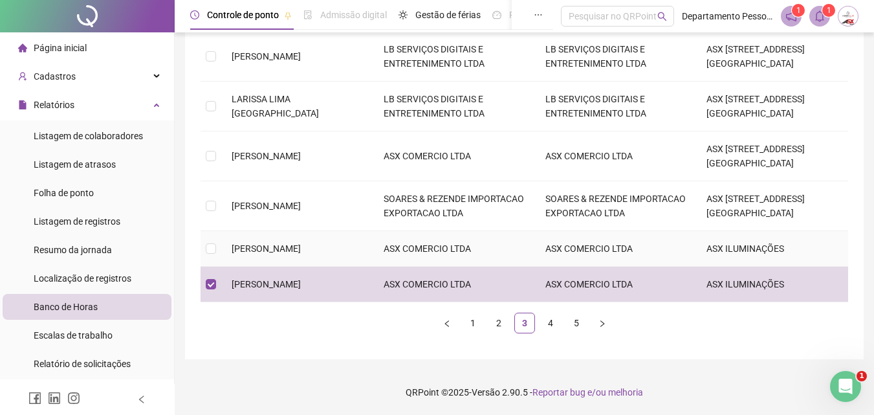
click at [256, 241] on td "[PERSON_NAME]" at bounding box center [297, 249] width 152 height 36
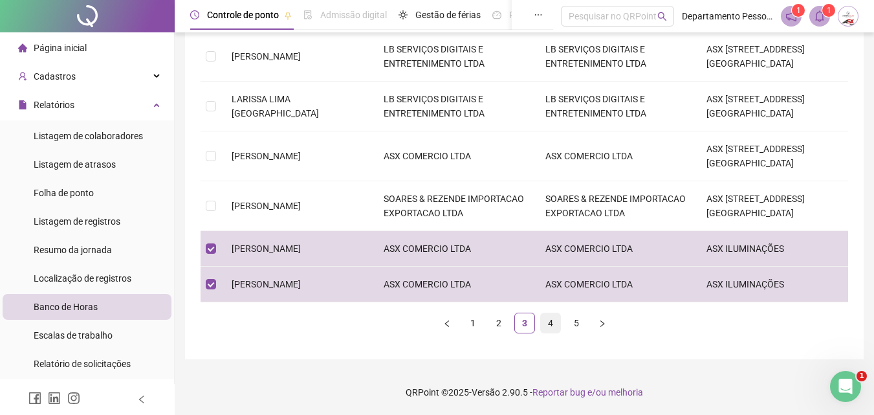
click at [549, 320] on link "4" at bounding box center [550, 322] width 19 height 19
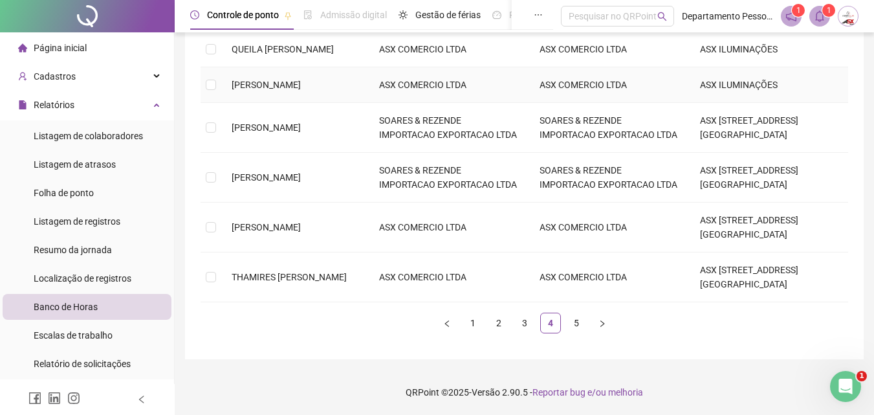
click at [272, 91] on td "[PERSON_NAME]" at bounding box center [294, 85] width 147 height 36
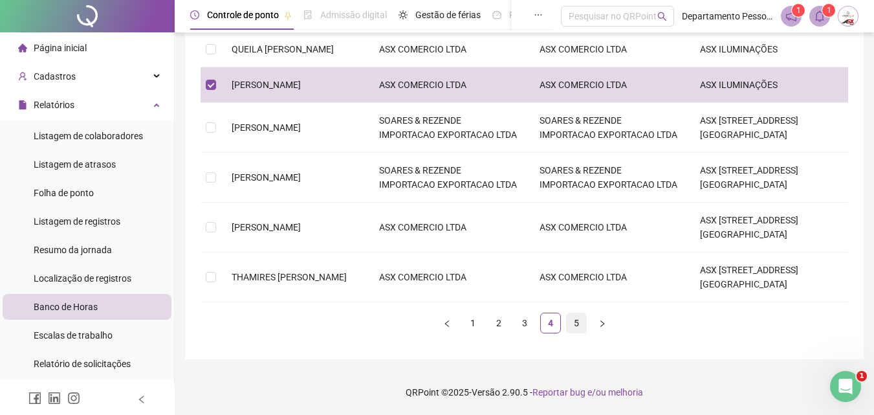
click at [570, 320] on link "5" at bounding box center [576, 322] width 19 height 19
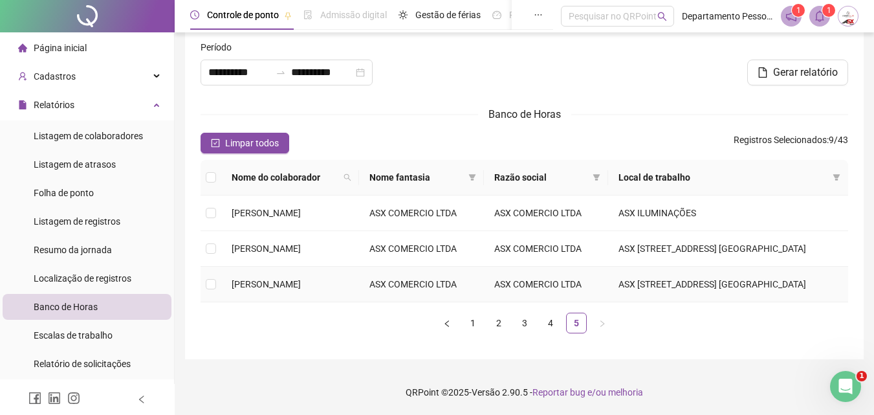
click at [267, 279] on span "[PERSON_NAME]" at bounding box center [266, 284] width 69 height 10
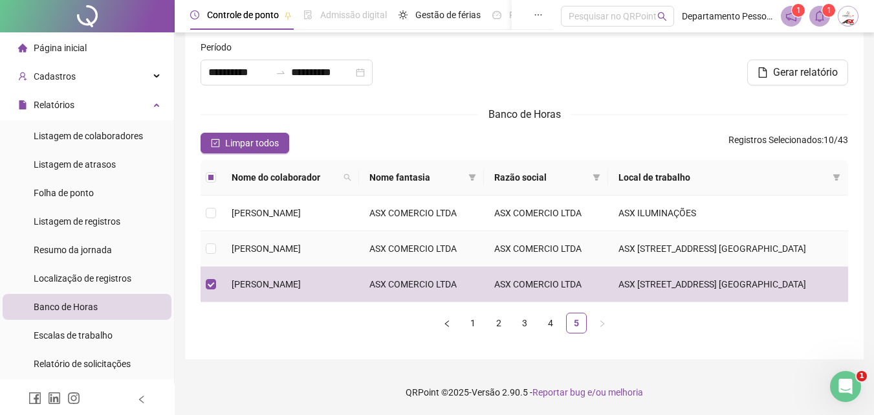
click at [278, 231] on td "[PERSON_NAME]" at bounding box center [290, 249] width 138 height 36
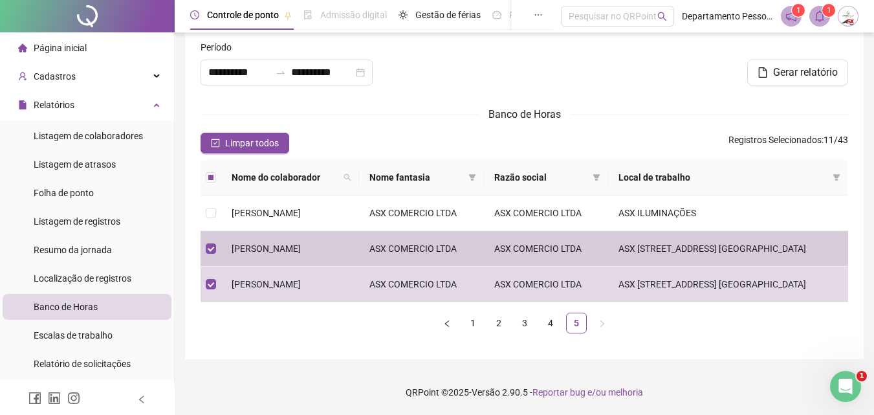
scroll to position [0, 0]
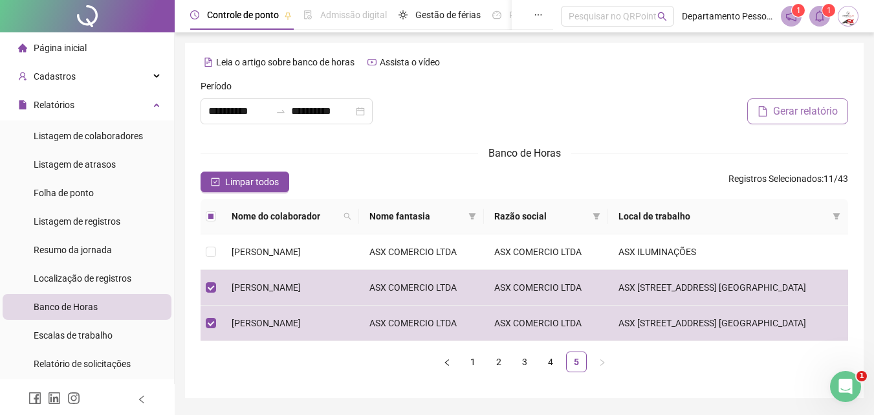
click at [791, 105] on span "Gerar relatório" at bounding box center [805, 112] width 65 height 16
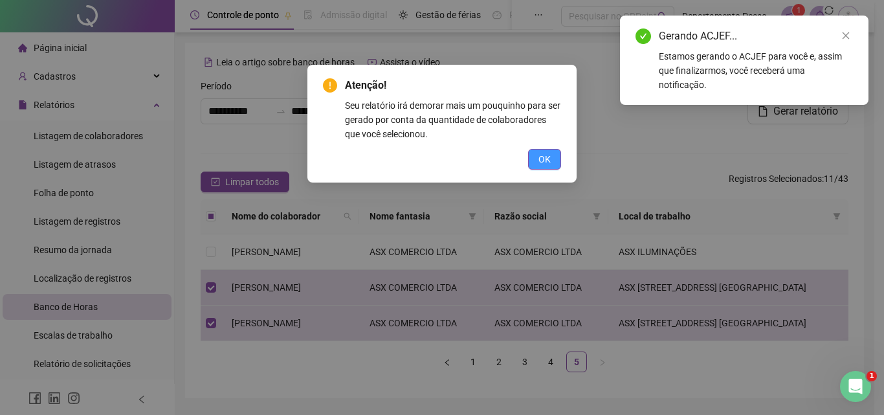
click at [549, 154] on span "OK" at bounding box center [544, 159] width 12 height 14
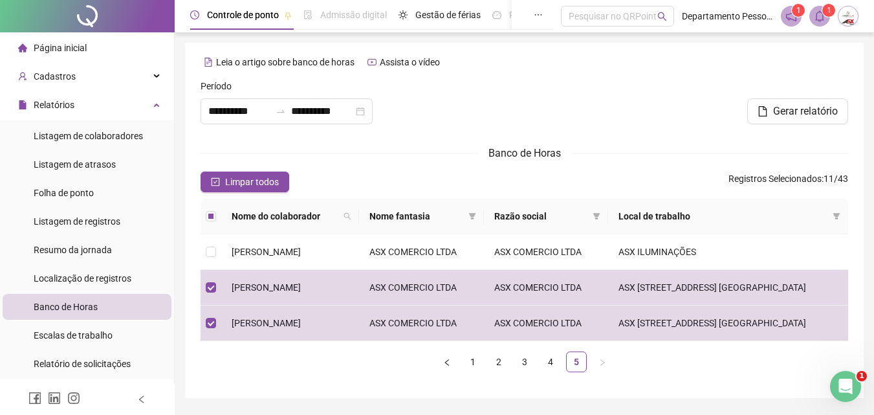
click at [370, 188] on div "Limpar todos Registros Selecionados : 11 / 43" at bounding box center [525, 181] width 648 height 21
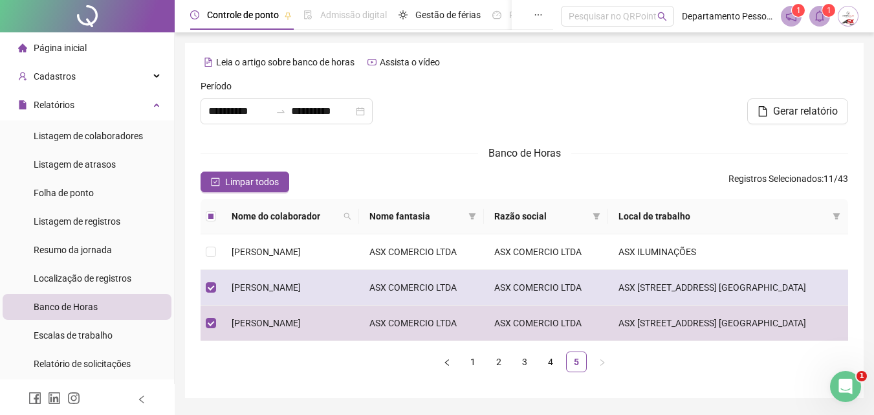
click at [359, 305] on td "[PERSON_NAME]" at bounding box center [290, 288] width 138 height 36
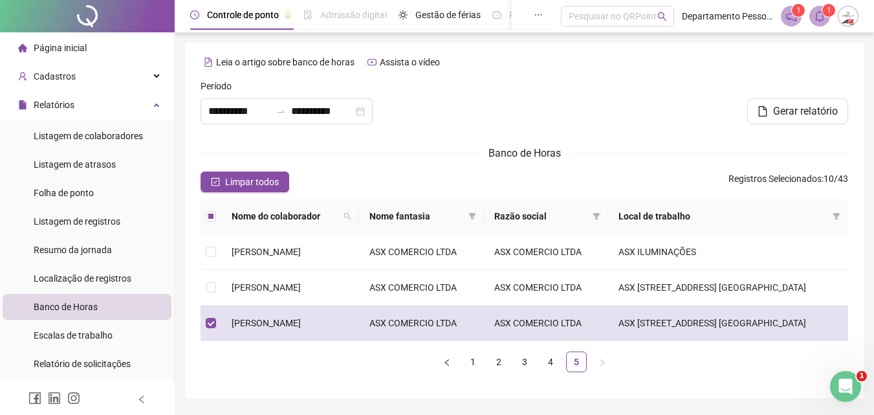
click at [354, 341] on td "[PERSON_NAME]" at bounding box center [290, 323] width 138 height 36
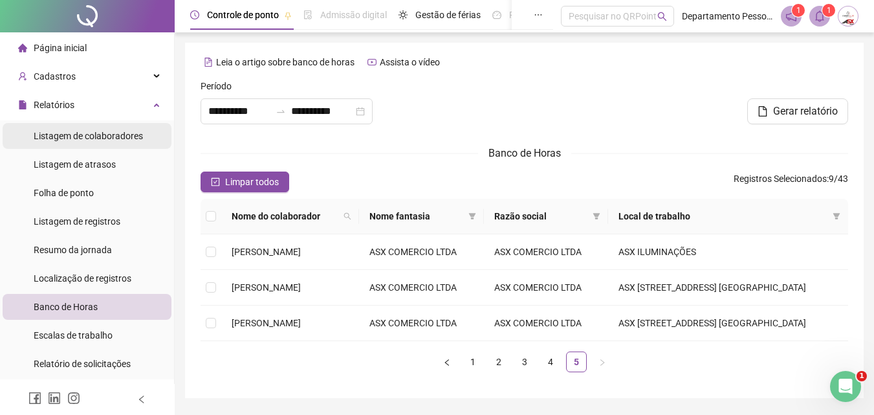
click at [97, 136] on span "Listagem de colaboradores" at bounding box center [88, 136] width 109 height 10
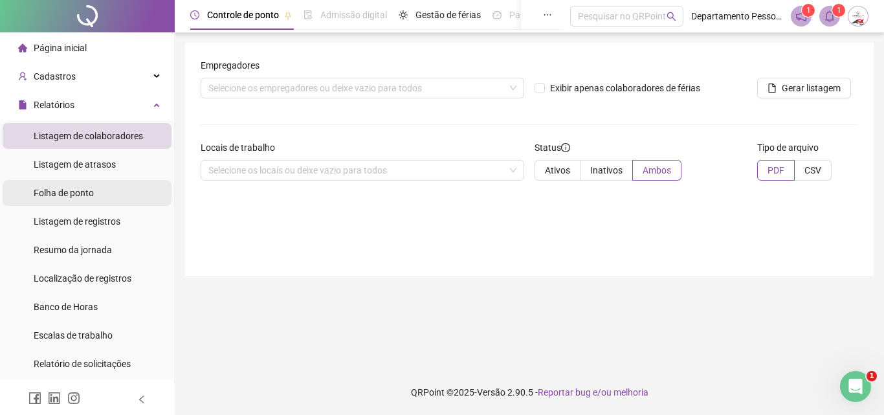
click at [83, 195] on span "Folha de ponto" at bounding box center [64, 193] width 60 height 10
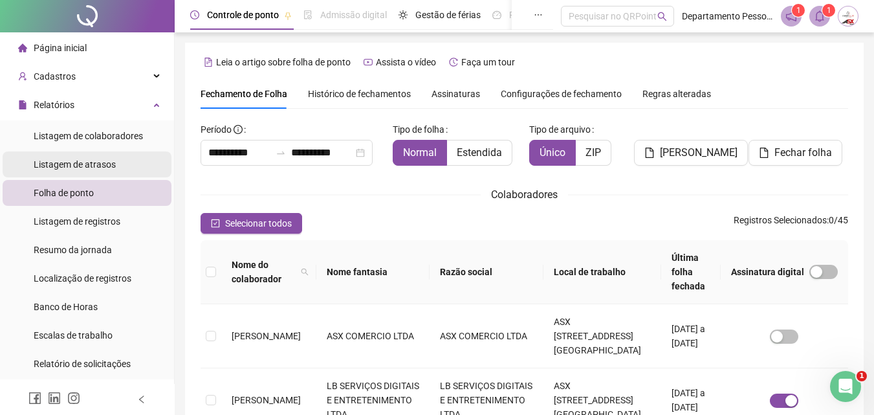
scroll to position [58, 0]
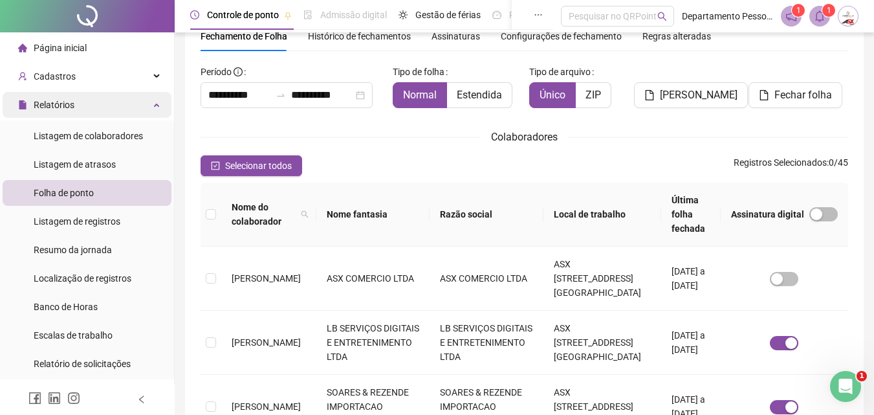
click at [88, 106] on div "Relatórios" at bounding box center [87, 105] width 169 height 26
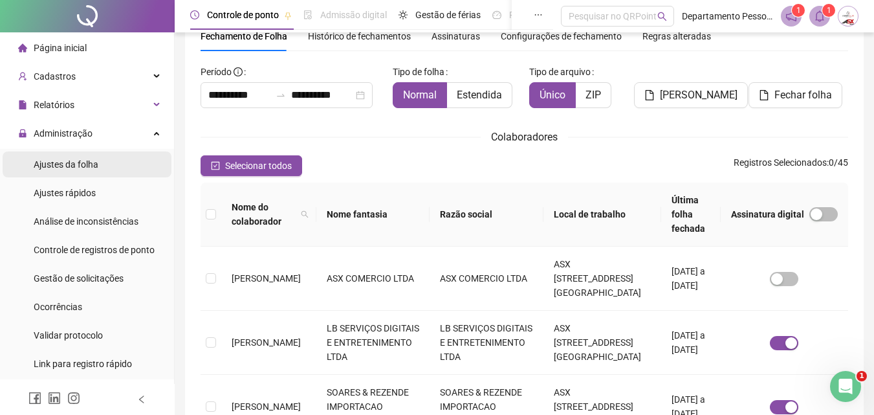
click at [69, 164] on span "Ajustes da folha" at bounding box center [66, 164] width 65 height 10
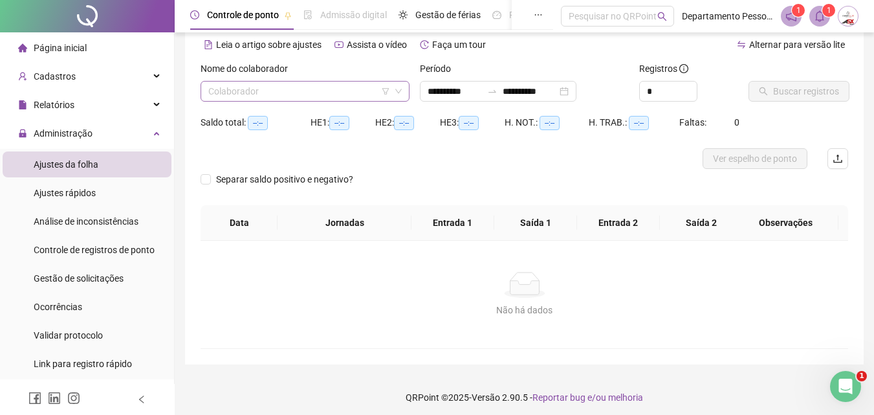
type input "**********"
click at [248, 90] on input "search" at bounding box center [299, 91] width 182 height 19
click at [94, 107] on div "Relatórios" at bounding box center [87, 105] width 169 height 26
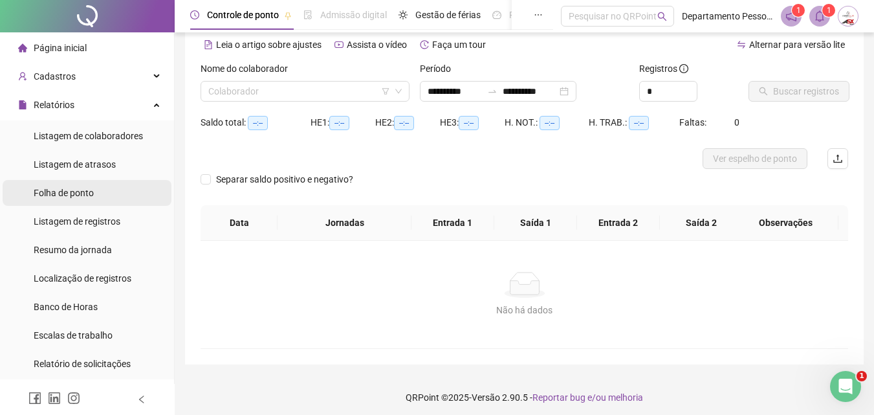
click at [72, 194] on span "Folha de ponto" at bounding box center [64, 193] width 60 height 10
